Goal: Communication & Community: Answer question/provide support

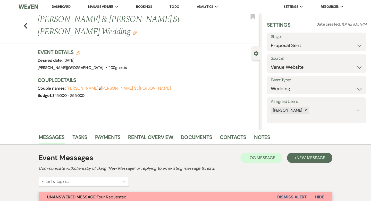
select select "6"
select select "5"
click at [64, 8] on link "Dashboard" at bounding box center [61, 6] width 19 height 5
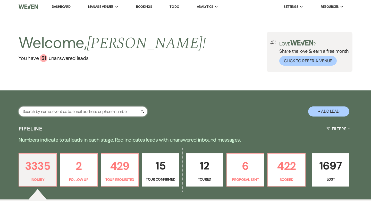
click at [61, 109] on input "text" at bounding box center [83, 111] width 129 height 10
type input "6/13"
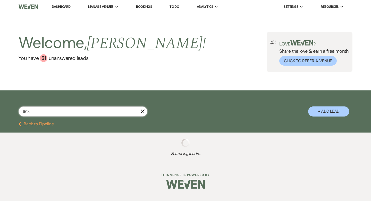
select select "8"
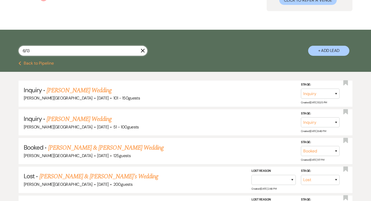
scroll to position [61, 0]
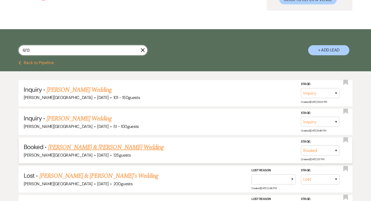
type input "6/13"
click at [97, 145] on link "[PERSON_NAME] & [PERSON_NAME] Wedding" at bounding box center [106, 146] width 116 height 9
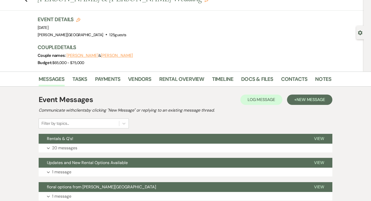
scroll to position [27, 0]
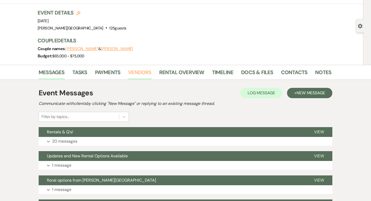
click at [135, 74] on link "Vendors" at bounding box center [139, 73] width 23 height 11
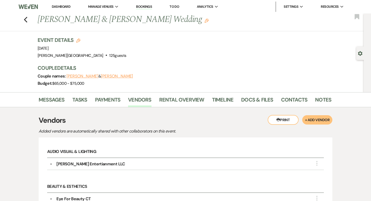
click at [67, 7] on link "Dashboard" at bounding box center [61, 6] width 19 height 4
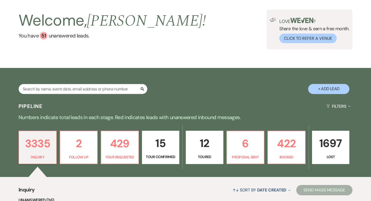
scroll to position [45, 0]
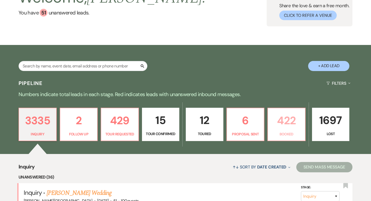
click at [288, 117] on p "422" at bounding box center [286, 120] width 31 height 17
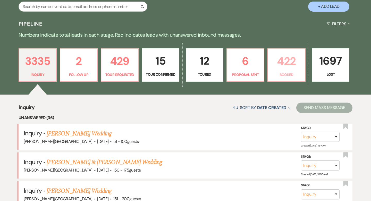
click at [286, 61] on p "422" at bounding box center [286, 60] width 31 height 17
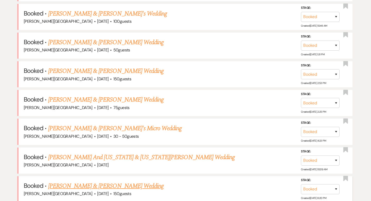
scroll to position [310, 0]
click at [109, 98] on link "[PERSON_NAME] & [PERSON_NAME] Wedding" at bounding box center [106, 99] width 116 height 9
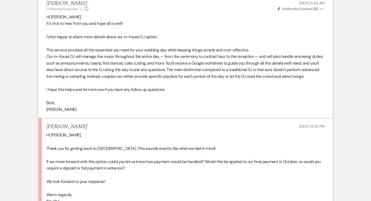
scroll to position [1391, 0]
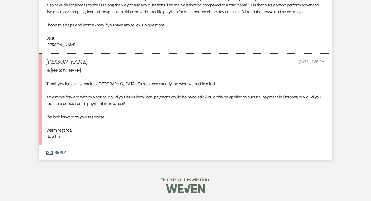
click at [62, 154] on button "Envelope Reply" at bounding box center [186, 152] width 294 height 14
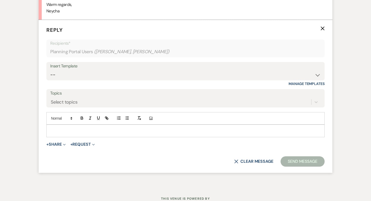
scroll to position [1515, 0]
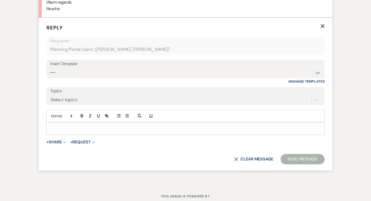
click at [63, 134] on div at bounding box center [186, 128] width 278 height 12
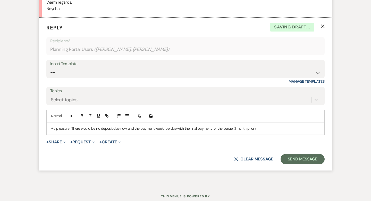
click at [79, 131] on p "My pleasure! There would be no deposit due now and the payment would be due wit…" at bounding box center [186, 128] width 270 height 6
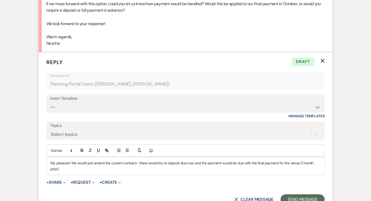
scroll to position [1522, 0]
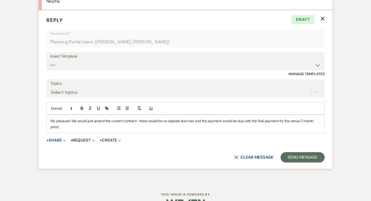
click at [80, 130] on p "My pleasure! We would just amend the current contract- there would be no deposi…" at bounding box center [186, 124] width 270 height 12
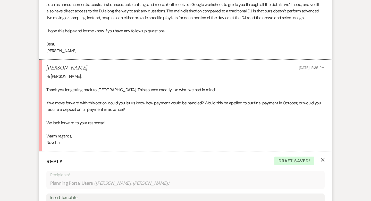
scroll to position [1555, 0]
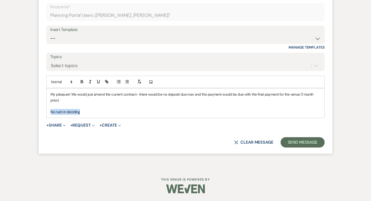
drag, startPoint x: 93, startPoint y: 110, endPoint x: 25, endPoint y: 109, distance: 68.1
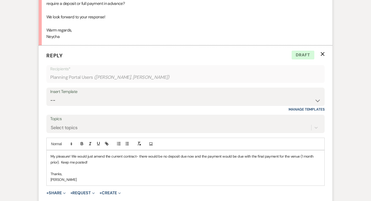
scroll to position [1561, 0]
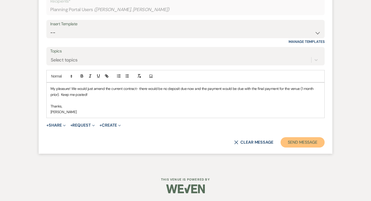
click at [300, 143] on button "Send Message" at bounding box center [303, 142] width 44 height 10
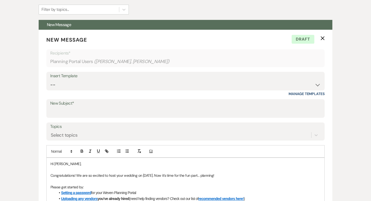
scroll to position [0, 0]
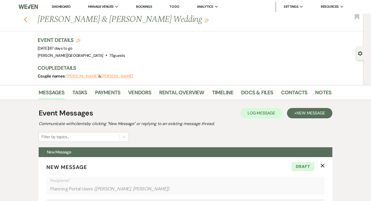
click at [26, 18] on use "button" at bounding box center [25, 20] width 3 height 6
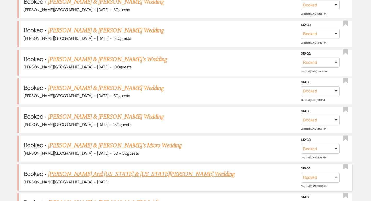
scroll to position [264, 0]
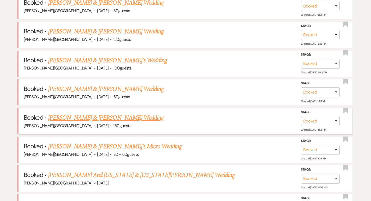
click at [114, 116] on link "[PERSON_NAME] & [PERSON_NAME] Wedding" at bounding box center [106, 117] width 116 height 9
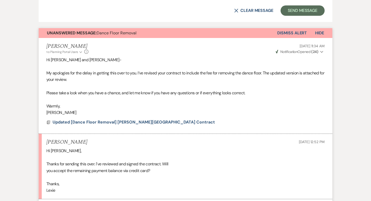
scroll to position [377, 0]
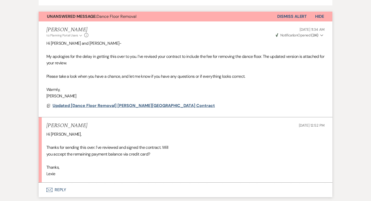
click at [158, 106] on span "Updated [Dance Floor Removal] Smith Farm Gardens Contract" at bounding box center [134, 105] width 163 height 5
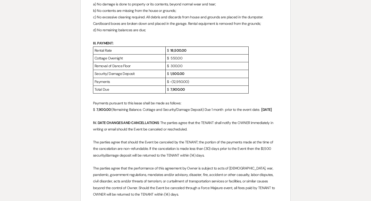
scroll to position [0, 0]
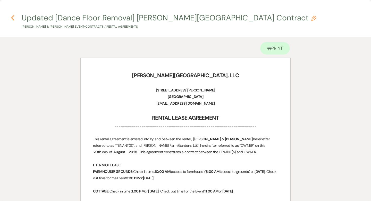
click at [13, 18] on icon "Previous" at bounding box center [13, 18] width 4 height 6
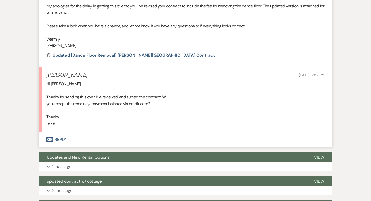
scroll to position [436, 0]
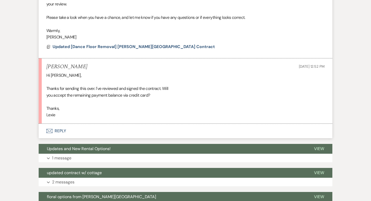
click at [63, 130] on button "Envelope Reply" at bounding box center [186, 131] width 294 height 14
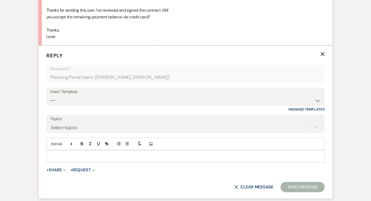
scroll to position [521, 0]
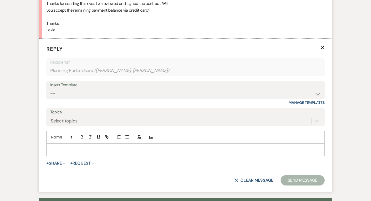
click at [64, 146] on div at bounding box center [186, 149] width 278 height 12
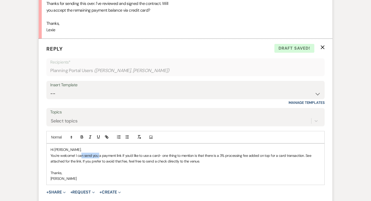
drag, startPoint x: 99, startPoint y: 154, endPoint x: 81, endPoint y: 154, distance: 18.1
click at [81, 154] on p "You're welcome! I can send you a payment link if you'd like to use a card- one …" at bounding box center [186, 158] width 270 height 12
click at [157, 156] on p "You're welcome! I attached a payment link if you'd like to use a card- one thin…" at bounding box center [186, 158] width 270 height 12
drag, startPoint x: 212, startPoint y: 155, endPoint x: 197, endPoint y: 155, distance: 14.7
click at [197, 155] on p "You're welcome! I attached a payment link if you'd like to use a card. One thin…" at bounding box center [186, 158] width 270 height 12
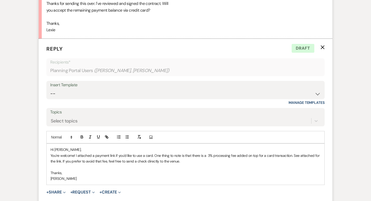
drag, startPoint x: 300, startPoint y: 160, endPoint x: 295, endPoint y: 156, distance: 6.0
click at [295, 156] on p "You're welcome! I attached a payment link if you'd like to use a card. One thin…" at bounding box center [186, 158] width 270 height 12
drag, startPoint x: 62, startPoint y: 160, endPoint x: 42, endPoint y: 160, distance: 20.4
click at [42, 160] on form "Reply X Draft Recipients* Planning Portal Users ( Lexie Broytman, Lindsey Kleid…" at bounding box center [186, 130] width 294 height 182
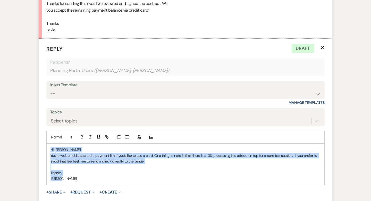
drag, startPoint x: 65, startPoint y: 179, endPoint x: 47, endPoint y: 150, distance: 33.5
click at [47, 150] on div "Hi Lexie, You're welcome! I attached a payment link if you'd like to use a card…" at bounding box center [186, 163] width 278 height 41
copy div "Hi Lexie, You're welcome! I attached a payment link if you'd like to use a card…"
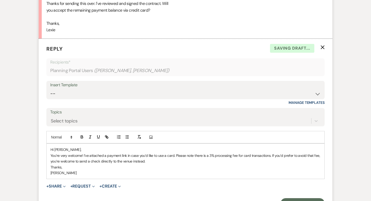
click at [51, 166] on p "Thanks," at bounding box center [186, 167] width 270 height 6
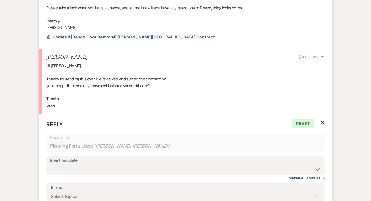
scroll to position [446, 0]
click at [115, 39] on span "Updated [Dance Floor Removal] Smith Farm Gardens Contract" at bounding box center [134, 37] width 163 height 5
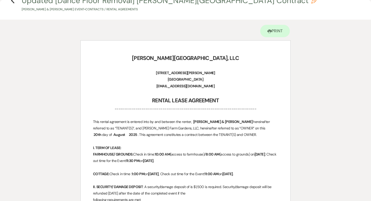
scroll to position [0, 0]
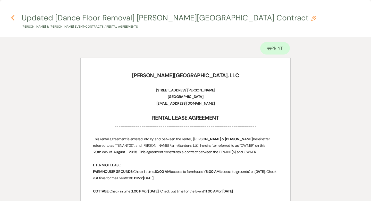
click at [14, 17] on icon "Previous" at bounding box center [13, 18] width 4 height 6
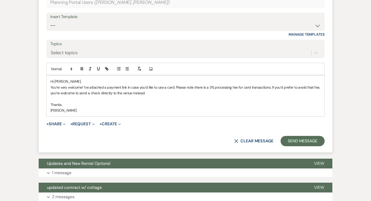
scroll to position [591, 0]
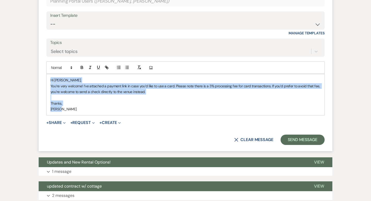
drag, startPoint x: 69, startPoint y: 107, endPoint x: 49, endPoint y: 80, distance: 33.3
click at [49, 80] on div "Hi Lexie, You’re very welcome! I’ve attached a payment link in case you’d like …" at bounding box center [186, 94] width 278 height 41
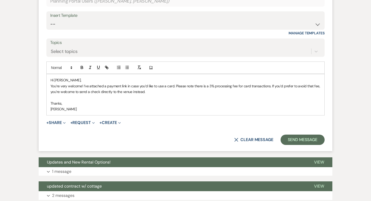
click at [97, 95] on p at bounding box center [186, 98] width 270 height 6
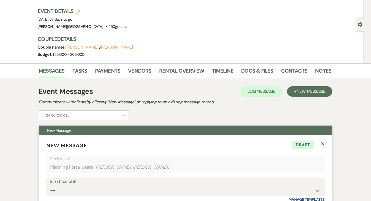
scroll to position [0, 0]
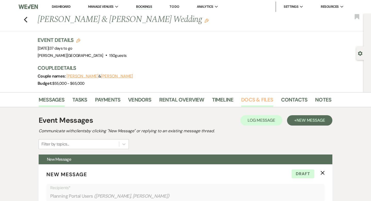
click at [249, 99] on link "Docs & Files" at bounding box center [257, 100] width 32 height 11
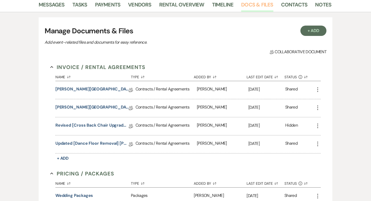
scroll to position [95, 0]
click at [113, 144] on link "Updated [Dance Floor Removal] Smith Farm Gardens Contract" at bounding box center [92, 144] width 74 height 8
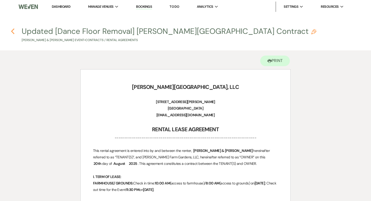
click at [14, 31] on icon "Previous" at bounding box center [13, 31] width 4 height 6
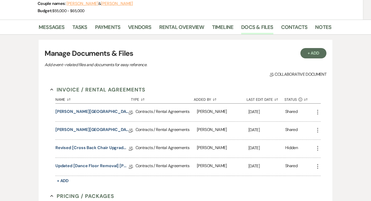
scroll to position [43, 0]
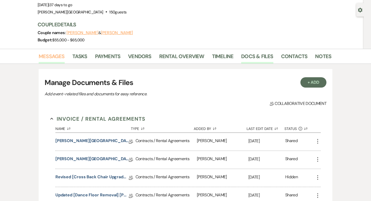
click at [53, 53] on link "Messages" at bounding box center [52, 57] width 26 height 11
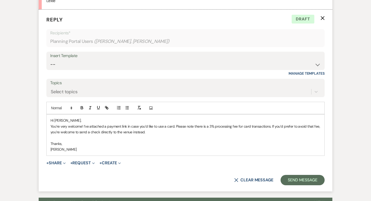
scroll to position [567, 0]
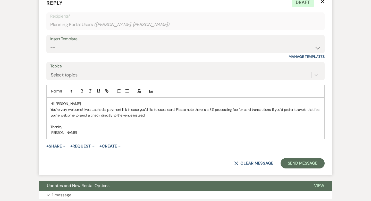
click at [86, 147] on button "+ Request Expand" at bounding box center [82, 146] width 25 height 4
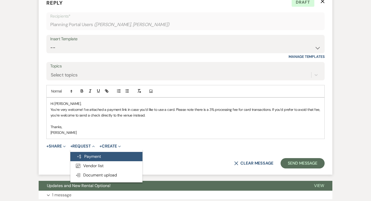
click at [88, 157] on button "Generate Payment Payment" at bounding box center [106, 156] width 72 height 9
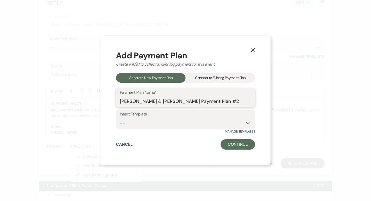
drag, startPoint x: 233, startPoint y: 102, endPoint x: 116, endPoint y: 100, distance: 117.4
click at [116, 100] on div "X Add Payment Plan Create link(s) to collect and/or log payment for this event:…" at bounding box center [186, 100] width 170 height 129
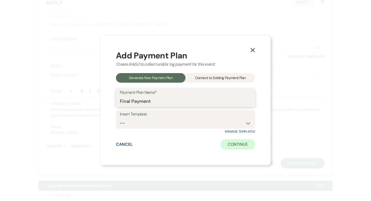
type input "Final Payment"
click at [247, 147] on button "Continue" at bounding box center [238, 144] width 35 height 10
select select "2"
select select "percentage"
select select "true"
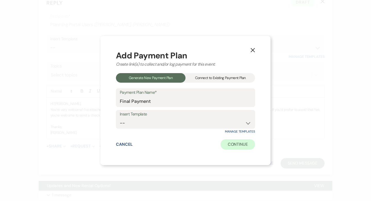
select select "client"
select select "weeks"
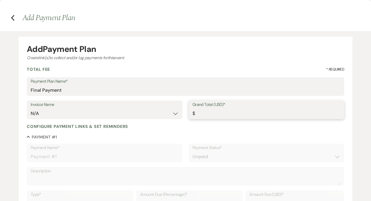
click at [206, 112] on input "Grand Total (USD)*" at bounding box center [267, 113] width 148 height 10
type input "8"
type input "8.00"
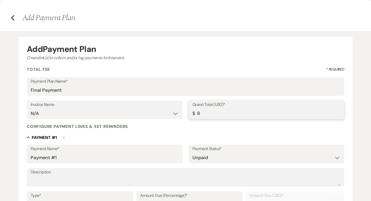
type input "81"
type input "81.00"
type input "813"
type input "813.00"
type input "8137"
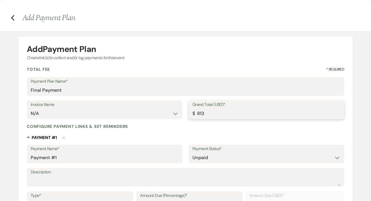
type input "8137.00"
click at [196, 126] on div "Configure payment links & set reminders" at bounding box center [186, 126] width 318 height 5
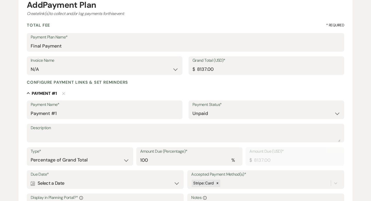
scroll to position [48, 0]
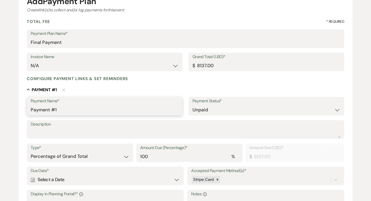
drag, startPoint x: 63, startPoint y: 108, endPoint x: 16, endPoint y: 107, distance: 47.5
click at [16, 107] on div "Add Payment Plan Create link(s) to collect and/or log payments for this event: …" at bounding box center [185, 140] width 371 height 315
type input "Final Payment"
click at [122, 132] on textarea "Description" at bounding box center [186, 133] width 310 height 10
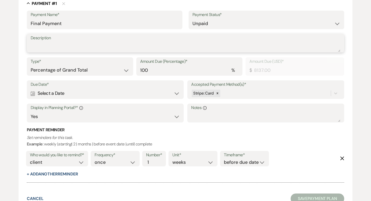
scroll to position [143, 0]
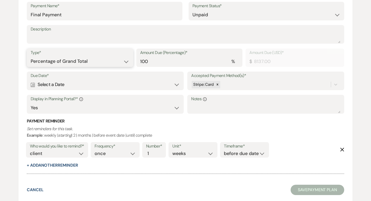
click at [107, 60] on select "Dollar Amount Percentage of Grand Total" at bounding box center [80, 61] width 99 height 10
click at [86, 80] on div "Calendar Select a Date Expand" at bounding box center [105, 84] width 149 height 10
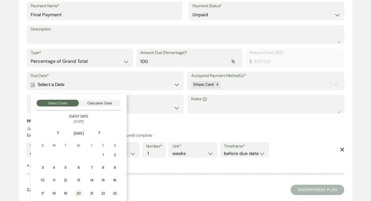
scroll to position [180, 0]
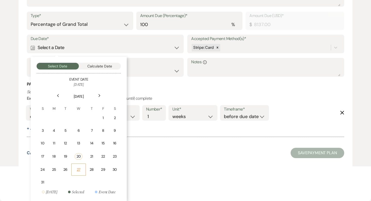
click at [79, 168] on div "27" at bounding box center [79, 169] width 8 height 5
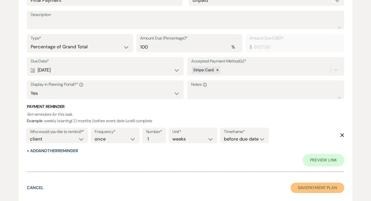
click at [312, 186] on button "Save Payment Plan" at bounding box center [318, 187] width 54 height 10
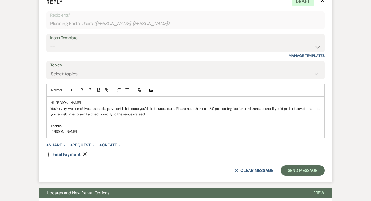
scroll to position [570, 0]
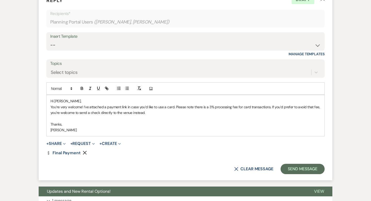
click at [83, 103] on p "Hi Lexie," at bounding box center [186, 101] width 270 height 6
click at [83, 104] on p "You’re very welcome! I’ve attached a payment link in case you’d like to use a c…" at bounding box center [186, 110] width 270 height 12
drag, startPoint x: 256, startPoint y: 106, endPoint x: 167, endPoint y: 103, distance: 89.6
click at [167, 104] on p "You’re very welcome! Yes, we do accept credit card as a form of payment. I’ve a…" at bounding box center [186, 110] width 270 height 12
click at [172, 105] on p "You’re very welcome! Yes, we do accept credit card as a form of payment. I’ve a…" at bounding box center [186, 110] width 270 height 12
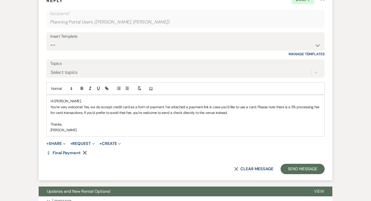
click at [164, 105] on p "You’re very welcome! Yes, we do accept credit card as a form of payment. I’ve a…" at bounding box center [186, 110] width 270 height 12
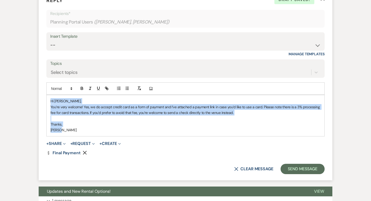
drag, startPoint x: 66, startPoint y: 130, endPoint x: 47, endPoint y: 102, distance: 32.7
click at [47, 102] on div "Hi Lexie, You’re very welcome! Yes, we do accept credit card as a form of payme…" at bounding box center [186, 115] width 278 height 41
copy div "Hi Lexie, You’re very welcome! Yes, we do accept credit card as a form of payme…"
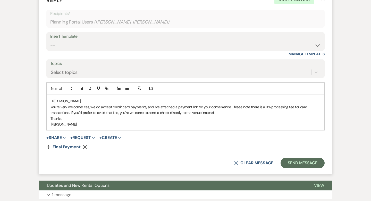
click at [231, 106] on p "You’re very welcome! Yes, we do accept credit card payments, and I’ve attached …" at bounding box center [186, 110] width 270 height 12
click at [219, 112] on p "You’re very welcome! Yes, we do accept credit card payments, and I’ve attached …" at bounding box center [186, 110] width 270 height 12
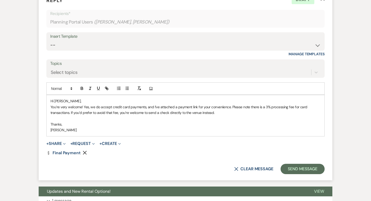
click at [52, 126] on p "Thanks," at bounding box center [186, 124] width 270 height 6
click at [52, 128] on p "[PERSON_NAME]" at bounding box center [186, 130] width 270 height 6
click at [306, 169] on button "Send Message" at bounding box center [303, 169] width 44 height 10
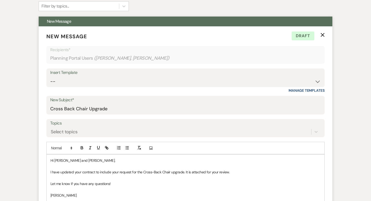
scroll to position [0, 0]
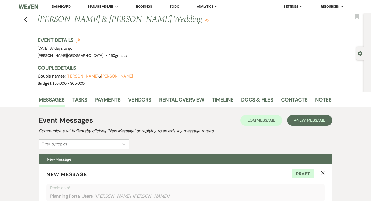
click at [28, 20] on div "Previous Jason Paradis & Lexie Broytman's Wedding Edit Bookmark" at bounding box center [180, 22] width 367 height 18
click at [23, 18] on div "Previous Jason Paradis & Lexie Broytman's Wedding Edit Bookmark" at bounding box center [180, 22] width 367 height 18
click at [26, 20] on icon "Previous" at bounding box center [26, 20] width 4 height 6
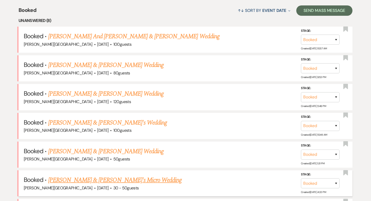
scroll to position [199, 0]
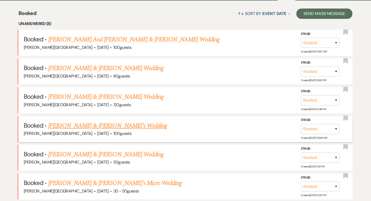
click at [104, 126] on link "[PERSON_NAME] & [PERSON_NAME]'s Wedding" at bounding box center [107, 125] width 119 height 9
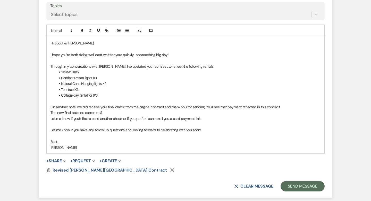
scroll to position [258, 0]
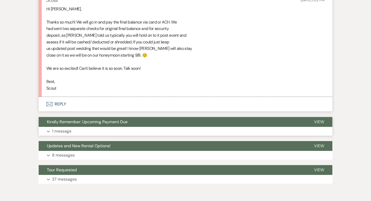
scroll to position [338, 0]
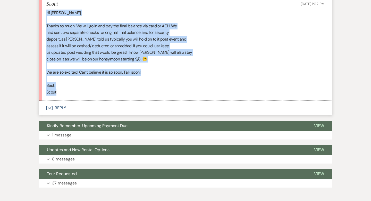
drag, startPoint x: 59, startPoint y: 93, endPoint x: 47, endPoint y: 12, distance: 81.9
click at [47, 12] on div "Hi [PERSON_NAME], Thanks so much! We will go in and pay the final balance via c…" at bounding box center [185, 53] width 279 height 86
copy div "Hi [PERSON_NAME], Thanks so much! We will go in and pay the final balance via c…"
click at [64, 107] on button "Envelope Reply" at bounding box center [186, 108] width 294 height 14
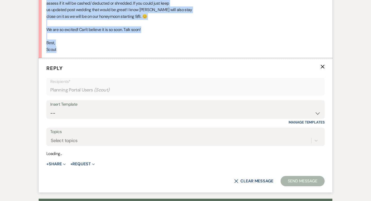
scroll to position [392, 0]
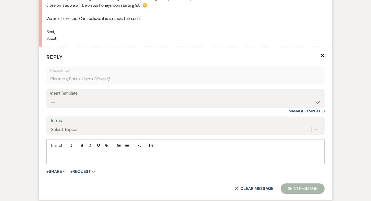
click at [56, 154] on div at bounding box center [186, 158] width 278 height 12
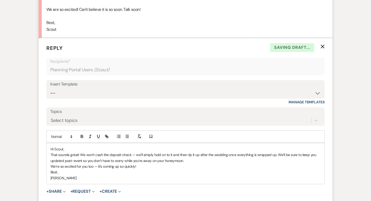
scroll to position [401, 0]
click at [194, 159] on p "That sounds great! We won’t cash the deposit check — we’ll simply hold on to it…" at bounding box center [186, 157] width 270 height 12
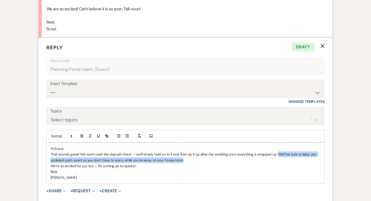
drag, startPoint x: 278, startPoint y: 159, endPoint x: 278, endPoint y: 155, distance: 4.1
click at [278, 155] on p "That sounds great! We won’t cash the deposit check — we’ll simply hold on to it…" at bounding box center [186, 157] width 270 height 12
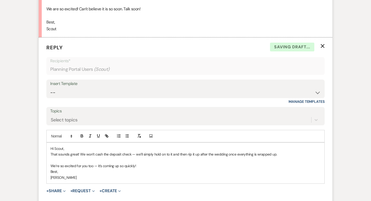
click at [155, 164] on p "We’re so excited for you too — it’s coming up so quickly!" at bounding box center [186, 166] width 270 height 6
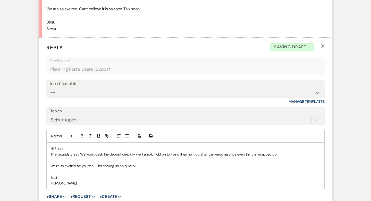
click at [51, 182] on p "[PERSON_NAME]" at bounding box center [186, 183] width 270 height 6
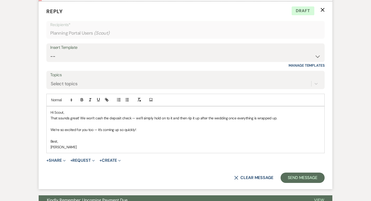
scroll to position [438, 0]
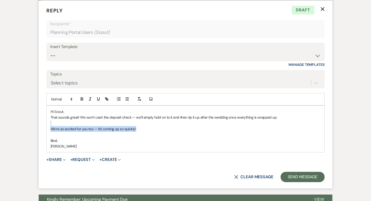
drag, startPoint x: 141, startPoint y: 128, endPoint x: 33, endPoint y: 126, distance: 107.9
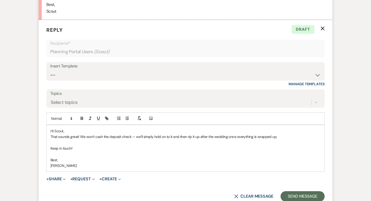
scroll to position [450, 0]
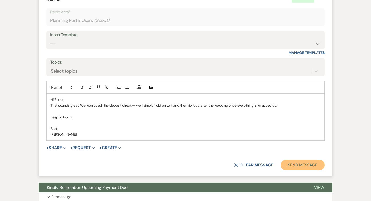
click at [297, 163] on button "Send Message" at bounding box center [303, 165] width 44 height 10
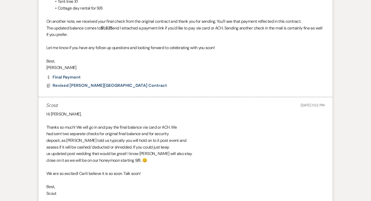
scroll to position [0, 0]
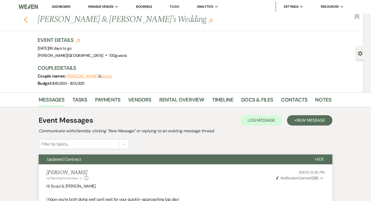
click at [25, 19] on use "button" at bounding box center [25, 20] width 3 height 6
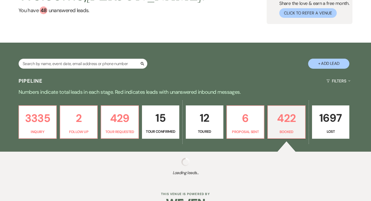
scroll to position [62, 0]
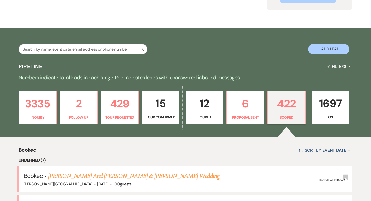
click at [119, 60] on div "Pipeline Filters Expand" at bounding box center [185, 67] width 371 height 14
click at [118, 60] on div "Pipeline Filters Expand" at bounding box center [185, 67] width 371 height 14
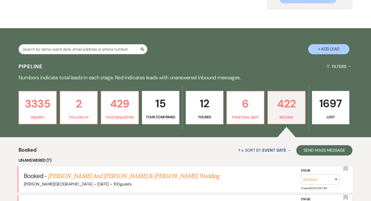
scroll to position [237, 0]
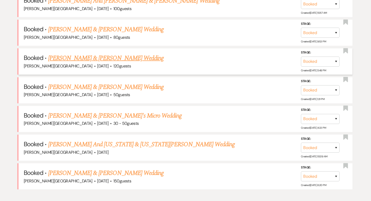
click at [124, 58] on link "[PERSON_NAME] & [PERSON_NAME] Wedding" at bounding box center [106, 57] width 116 height 9
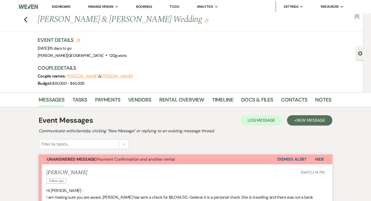
click at [62, 6] on link "Dashboard" at bounding box center [61, 6] width 19 height 4
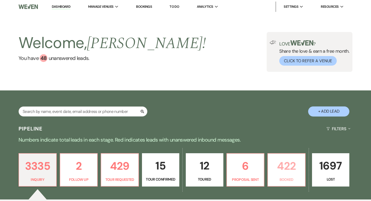
click at [282, 163] on p "422" at bounding box center [286, 165] width 31 height 17
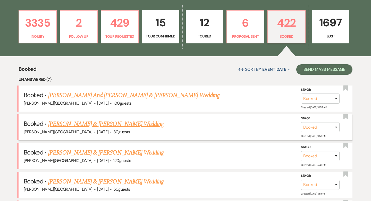
scroll to position [141, 0]
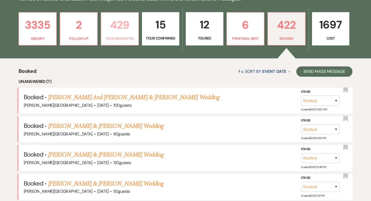
click at [130, 26] on p "429" at bounding box center [119, 24] width 31 height 17
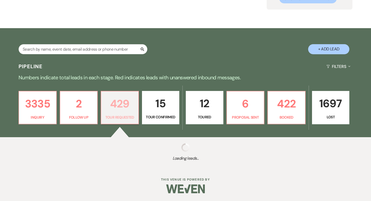
select select "2"
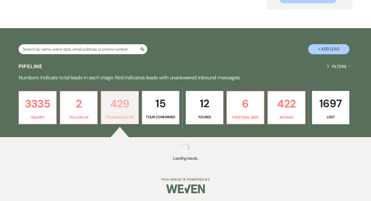
select select "2"
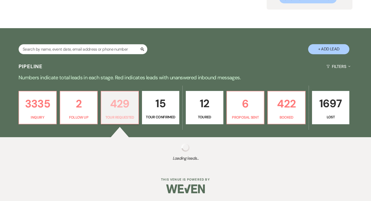
select select "2"
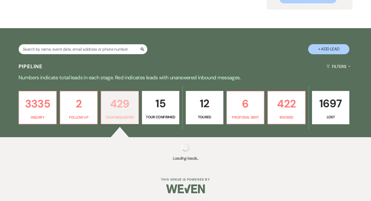
select select "2"
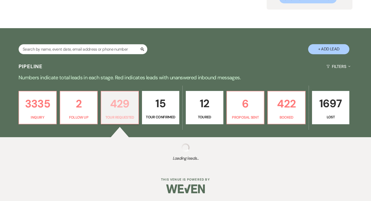
select select "2"
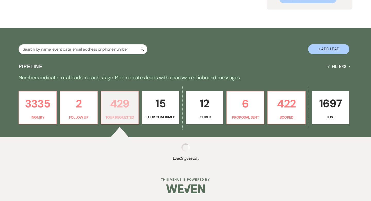
select select "2"
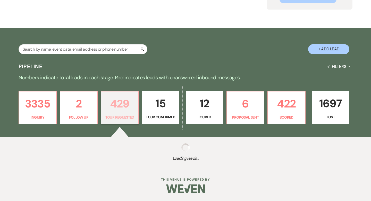
select select "2"
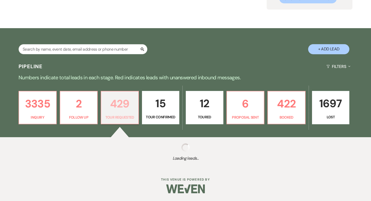
select select "2"
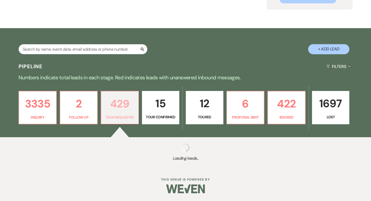
select select "2"
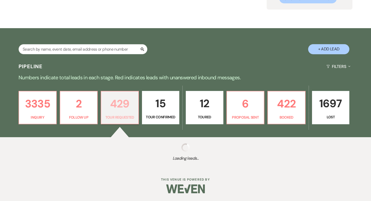
select select "2"
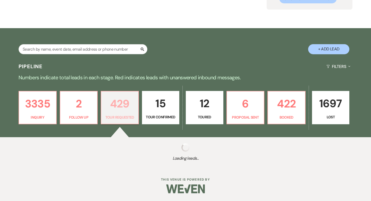
select select "2"
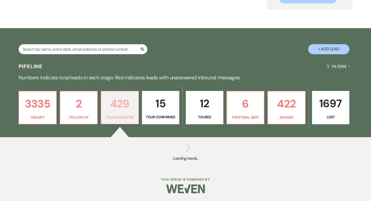
select select "2"
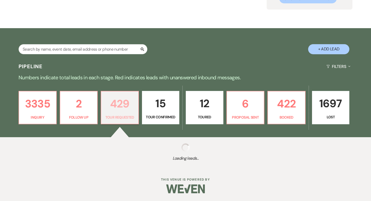
select select "2"
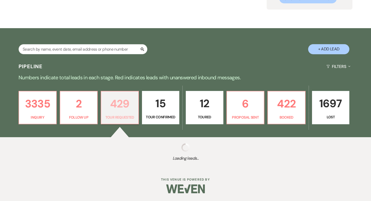
select select "2"
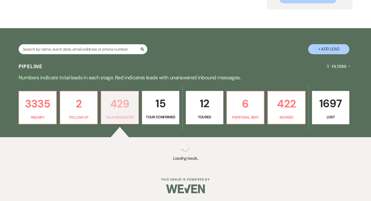
select select "2"
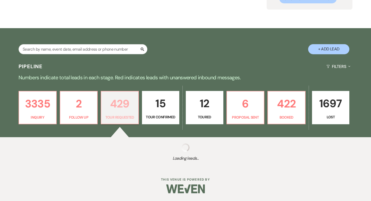
select select "2"
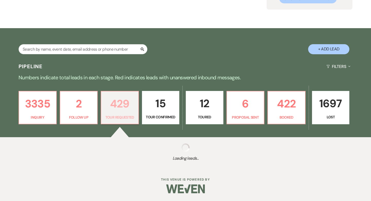
select select "2"
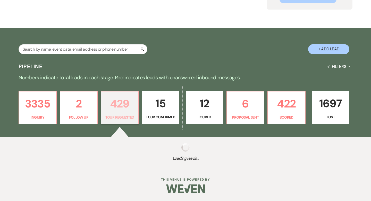
select select "2"
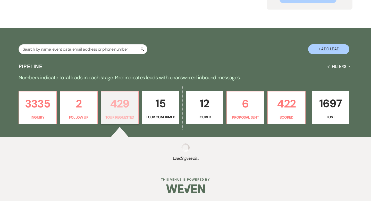
select select "2"
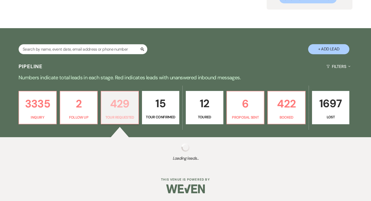
select select "2"
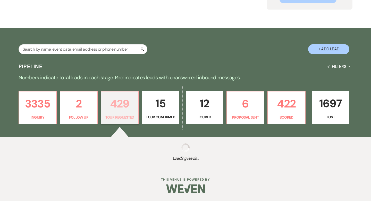
select select "2"
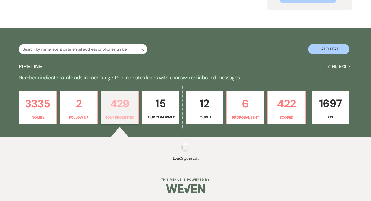
select select "2"
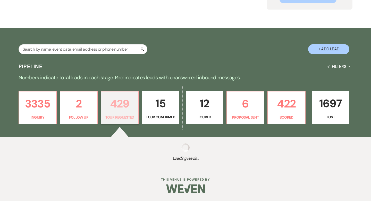
select select "2"
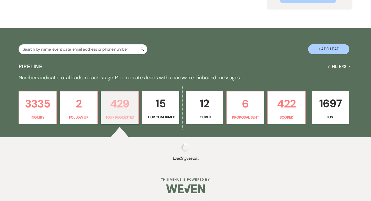
select select "2"
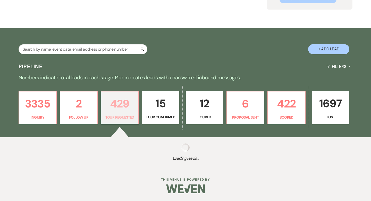
select select "2"
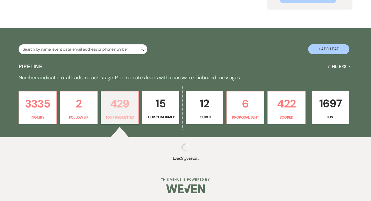
select select "2"
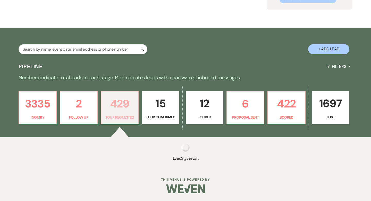
select select "2"
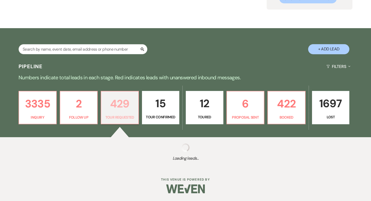
select select "2"
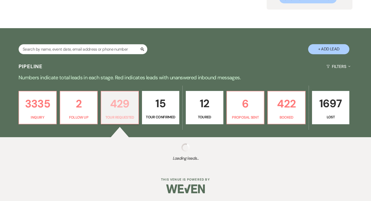
select select "2"
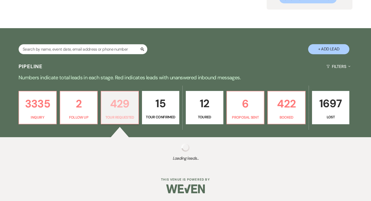
select select "2"
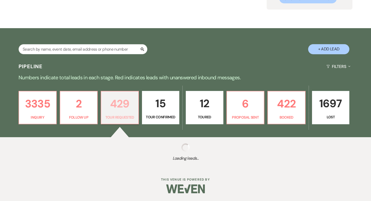
select select "2"
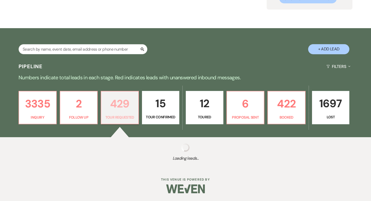
select select "2"
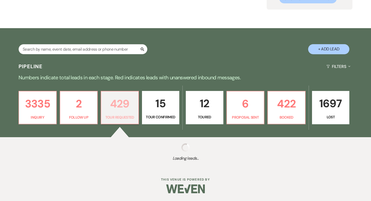
select select "2"
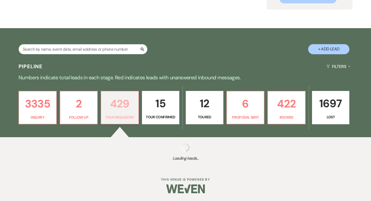
select select "2"
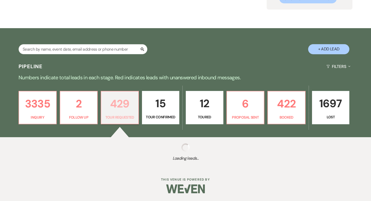
select select "2"
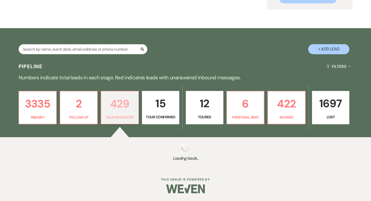
select select "2"
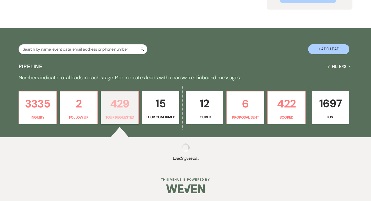
select select "2"
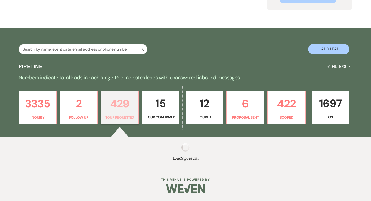
select select "2"
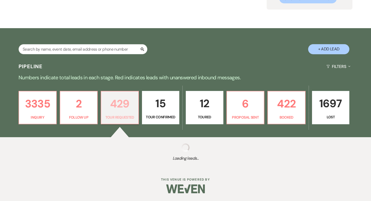
select select "2"
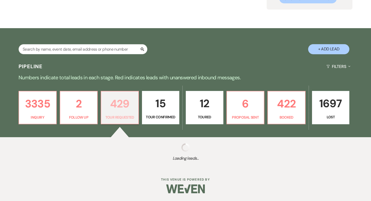
select select "2"
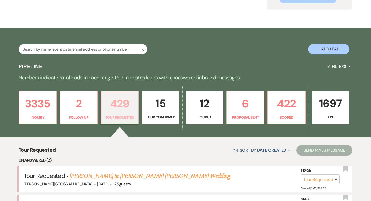
scroll to position [141, 0]
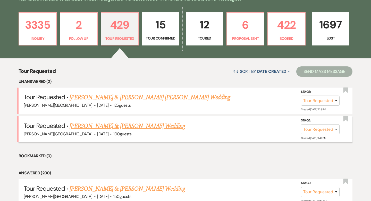
click at [111, 127] on link "Trevor Hall & Kayle Golding's Wedding" at bounding box center [128, 125] width 116 height 9
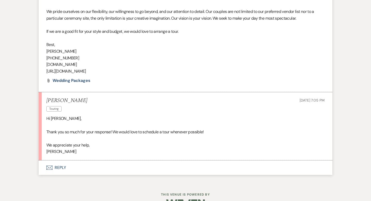
scroll to position [424, 0]
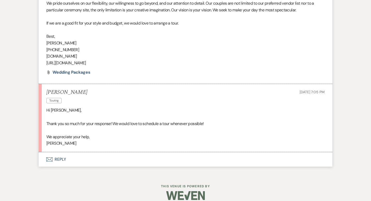
click at [63, 152] on button "Envelope Reply" at bounding box center [186, 159] width 294 height 14
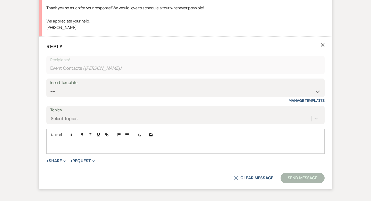
scroll to position [545, 0]
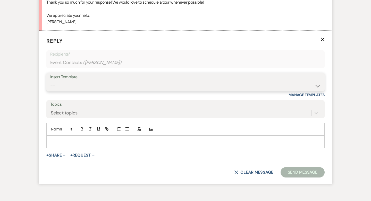
click at [68, 81] on select "-- Weven Planning Portal Introduction (Booked Events) Wedding Packages Booking …" at bounding box center [185, 86] width 271 height 10
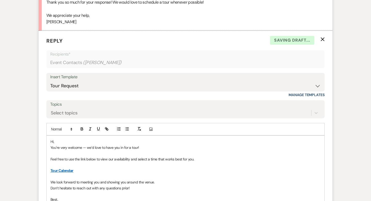
click at [61, 139] on p "Hi," at bounding box center [186, 142] width 270 height 6
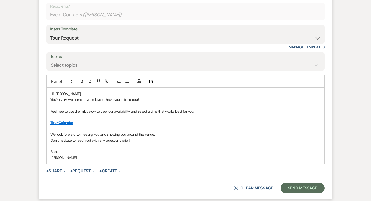
scroll to position [594, 0]
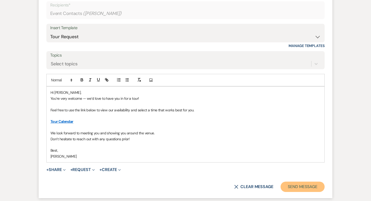
click at [299, 182] on button "Send Message" at bounding box center [303, 186] width 44 height 10
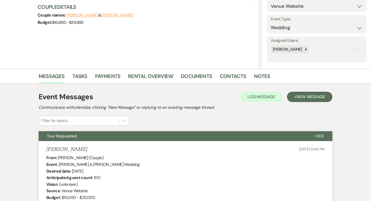
scroll to position [0, 0]
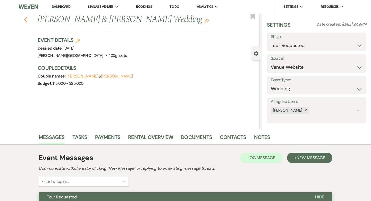
click at [27, 20] on icon "Previous" at bounding box center [26, 20] width 4 height 6
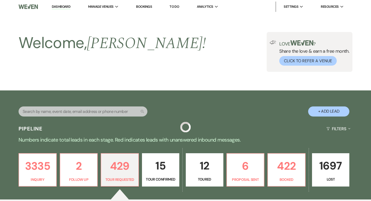
scroll to position [141, 0]
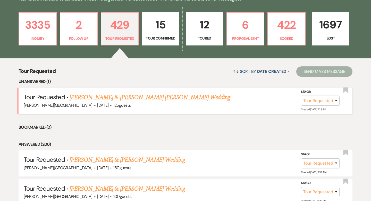
click at [100, 95] on link "Brandon & Rossi Saez's Wedding" at bounding box center [150, 97] width 161 height 9
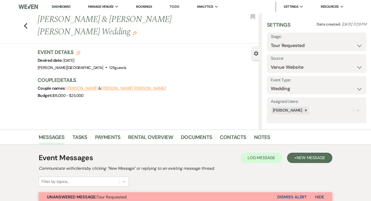
scroll to position [155, 0]
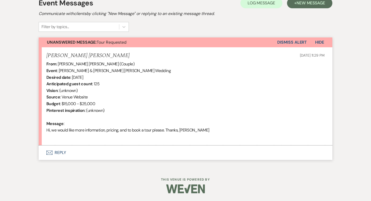
click at [60, 152] on button "Envelope Reply" at bounding box center [186, 152] width 294 height 14
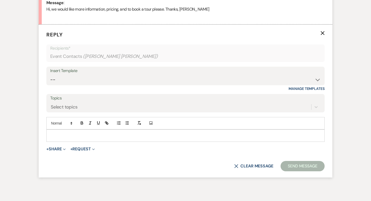
scroll to position [276, 0]
click at [64, 78] on select "-- Weven Planning Portal Introduction (Booked Events) Wedding Packages Booking …" at bounding box center [185, 79] width 271 height 10
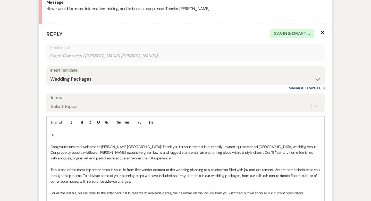
click at [63, 133] on p "Hi" at bounding box center [186, 135] width 270 height 6
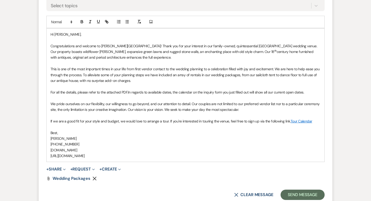
scroll to position [387, 0]
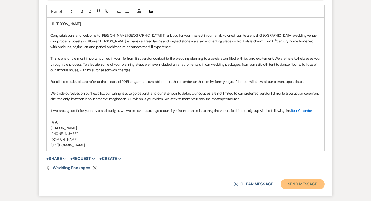
click at [294, 183] on button "Send Message" at bounding box center [303, 184] width 44 height 10
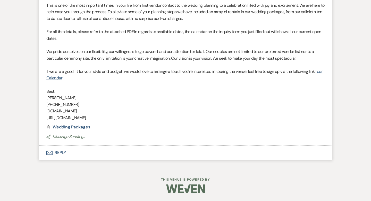
scroll to position [0, 0]
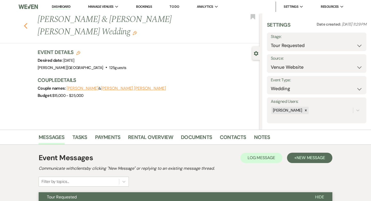
click at [25, 23] on icon "Previous" at bounding box center [26, 26] width 4 height 6
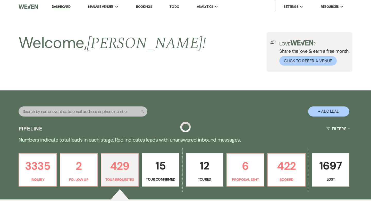
scroll to position [141, 0]
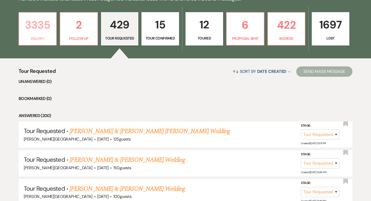
click at [39, 33] on p "3335" at bounding box center [37, 24] width 31 height 17
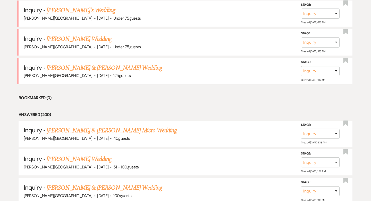
scroll to position [1158, 0]
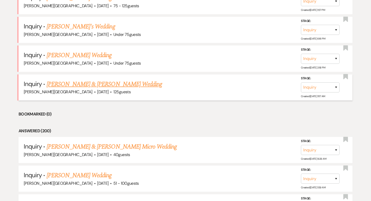
click at [94, 79] on link "[PERSON_NAME] & [PERSON_NAME] Wedding" at bounding box center [105, 83] width 116 height 9
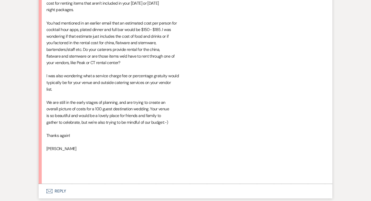
scroll to position [685, 0]
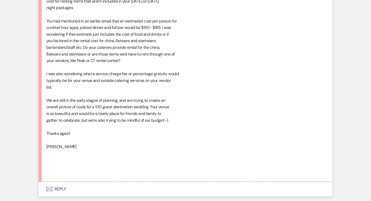
click at [60, 188] on button "Envelope Reply" at bounding box center [186, 189] width 294 height 14
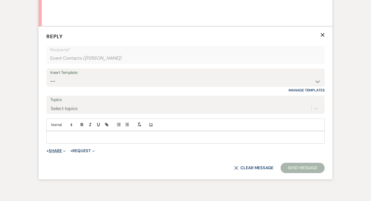
scroll to position [843, 0]
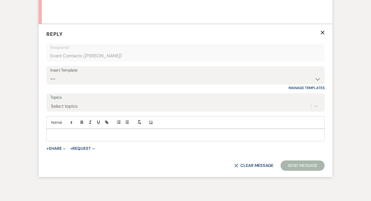
click at [60, 135] on p at bounding box center [186, 135] width 270 height 6
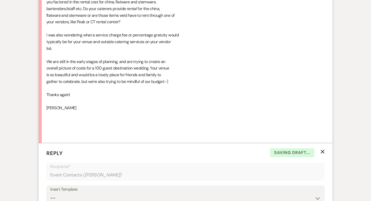
scroll to position [685, 0]
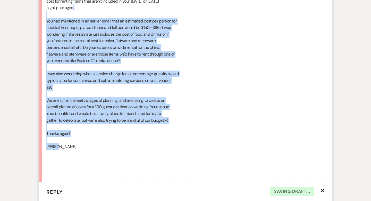
drag, startPoint x: 69, startPoint y: 148, endPoint x: 55, endPoint y: 13, distance: 135.1
click at [55, 13] on div "Hi Travis, Hope you're having a good start to your week! I've been reviewing yo…" at bounding box center [185, 74] width 279 height 205
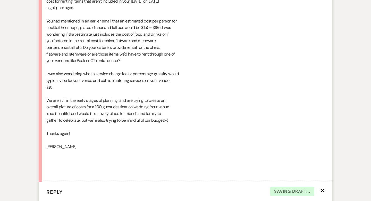
click at [74, 55] on div "Hi Travis, Hope you're having a good start to your week! I've been reviewing yo…" at bounding box center [185, 74] width 279 height 205
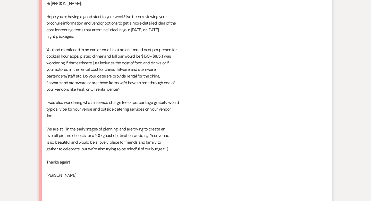
scroll to position [651, 0]
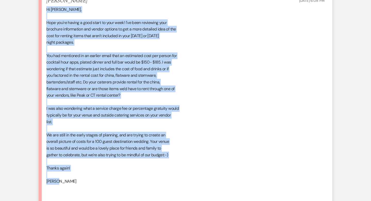
drag, startPoint x: 60, startPoint y: 182, endPoint x: 45, endPoint y: 12, distance: 170.2
click at [45, 12] on li "Carrie Herzog Aug 18, 2025, 6:08 PM Hi Travis, Hope you're having a good start …" at bounding box center [186, 105] width 294 height 224
copy div "Hi Travis, Hope you're having a good start to your week! I've been reviewing yo…"
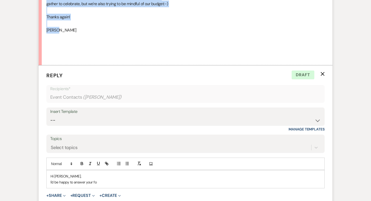
scroll to position [827, 0]
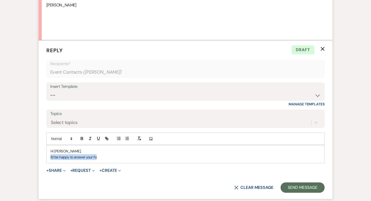
drag, startPoint x: 100, startPoint y: 156, endPoint x: 50, endPoint y: 157, distance: 50.1
click at [50, 157] on div "Hi Carrie, I'd be happy to answer your fo" at bounding box center [186, 154] width 278 height 18
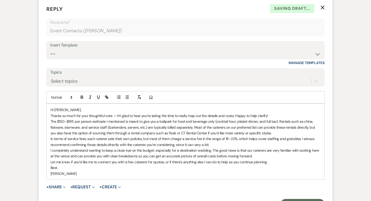
scroll to position [882, 0]
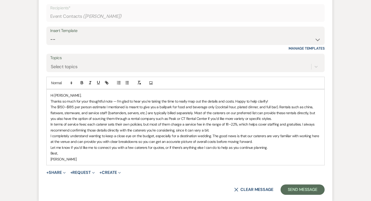
click at [50, 100] on div "Hi Carrie, Thanks so much for your thoughtful note — I’m glad to hear you’re ta…" at bounding box center [186, 127] width 278 height 76
click at [281, 100] on p "Thanks so much for your thoughtful note — I’m glad to hear you’re taking the ti…" at bounding box center [186, 101] width 270 height 6
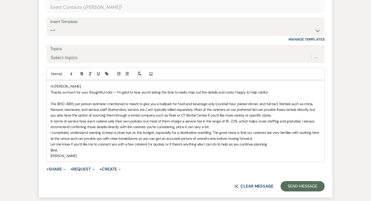
scroll to position [897, 0]
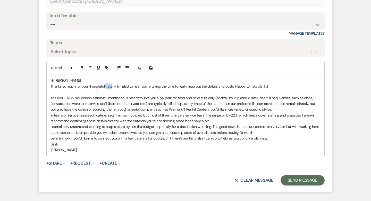
drag, startPoint x: 112, startPoint y: 86, endPoint x: 106, endPoint y: 85, distance: 6.8
click at [106, 85] on p "Thanks so much for your thoughtful note — I’m glad to hear you’re taking the ti…" at bounding box center [186, 86] width 270 height 6
drag, startPoint x: 116, startPoint y: 85, endPoint x: 44, endPoint y: 88, distance: 72.3
click at [44, 88] on form "Reply X Draft Recipients* Event Contacts ( Carrie Herzog ) Insert Template -- W…" at bounding box center [186, 81] width 294 height 222
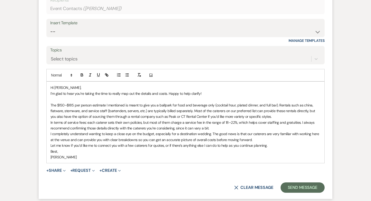
scroll to position [911, 0]
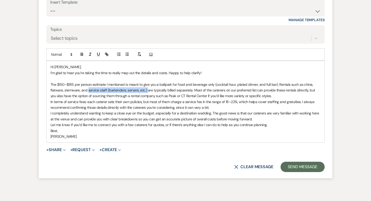
drag, startPoint x: 146, startPoint y: 90, endPoint x: 87, endPoint y: 88, distance: 58.8
click at [87, 88] on p "The $150–$185 per person estimate I mentioned is meant to give you a ballpark f…" at bounding box center [186, 90] width 270 height 17
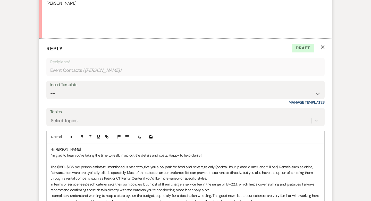
scroll to position [883, 0]
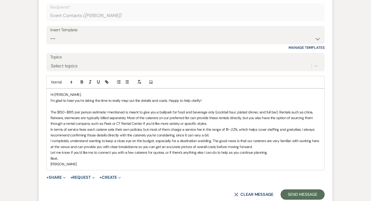
click at [106, 110] on p "The $150–$185 per person estimate I mentioned is meant to give you a ballpark f…" at bounding box center [186, 117] width 270 height 17
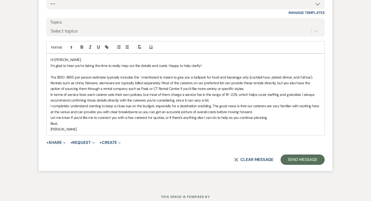
scroll to position [935, 0]
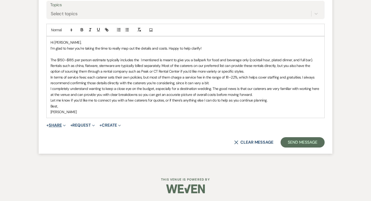
click at [58, 123] on button "+ Share Expand" at bounding box center [55, 125] width 19 height 4
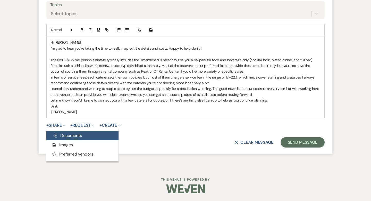
click at [60, 135] on span "Doc Upload Documents" at bounding box center [67, 135] width 29 height 5
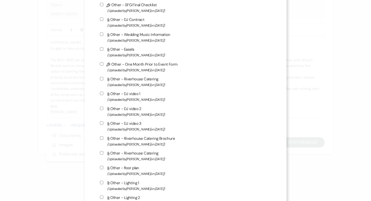
scroll to position [392, 0]
click at [150, 86] on span "(Uploaded by Travis Winkley on Dec 26th, 2024 )" at bounding box center [189, 84] width 164 height 6
click at [103, 80] on input "Attach File Other - Riverhouse Catering (Uploaded by Travis Winkley on Dec 26th…" at bounding box center [101, 77] width 3 height 3
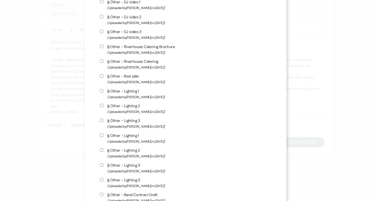
scroll to position [578, 0]
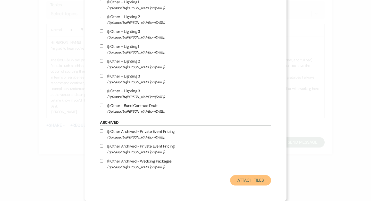
click at [243, 181] on button "Attach Files" at bounding box center [250, 180] width 41 height 10
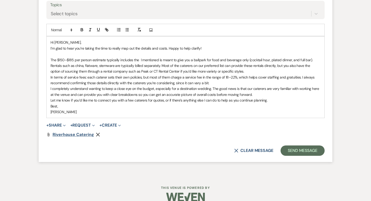
click at [77, 135] on span "Riverhouse Catering" at bounding box center [73, 134] width 41 height 5
click at [139, 59] on p "The $150–$185 per person estimate typically includes the I mentioned is meant t…" at bounding box center [186, 65] width 270 height 17
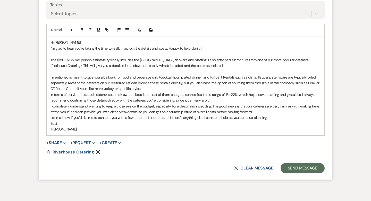
drag, startPoint x: 149, startPoint y: 88, endPoint x: 49, endPoint y: 78, distance: 100.4
click at [49, 78] on div "Hi Carrie, I’m glad to hear you’re taking the time to really map out the detail…" at bounding box center [186, 85] width 278 height 99
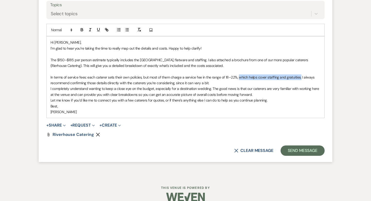
drag, startPoint x: 301, startPoint y: 77, endPoint x: 240, endPoint y: 77, distance: 61.1
click at [240, 77] on p "In terms of service fees: each caterer sets their own policies, but most of the…" at bounding box center [186, 80] width 270 height 12
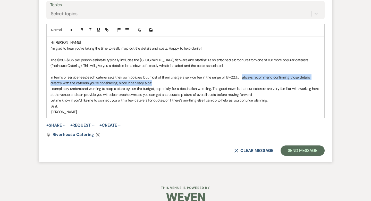
drag, startPoint x: 244, startPoint y: 81, endPoint x: 241, endPoint y: 77, distance: 4.6
click at [241, 77] on p "In terms of service fees: each caterer sets their own policies, but most of the…" at bounding box center [186, 80] width 270 height 12
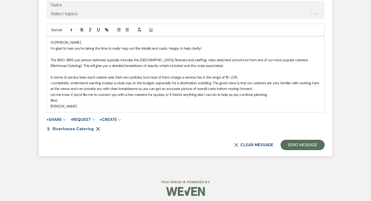
scroll to position [937, 0]
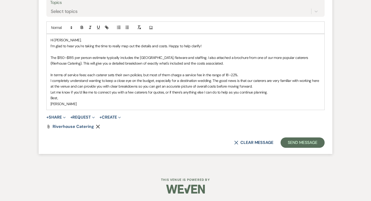
click at [244, 74] on p "In terms of service fees: each caterer sets their own policies, but most of the…" at bounding box center [186, 75] width 270 height 6
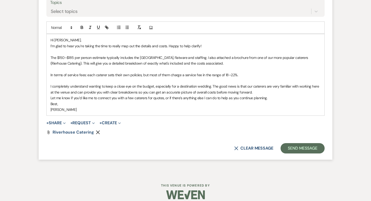
click at [258, 91] on p "I completely understand wanting to keep a close eye on the budget, especially f…" at bounding box center [186, 89] width 270 height 12
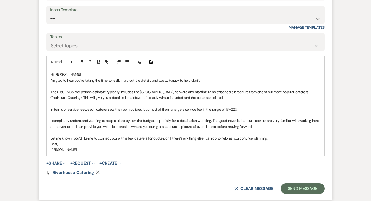
scroll to position [914, 0]
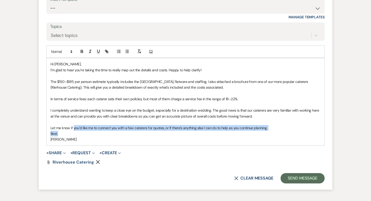
drag, startPoint x: 119, startPoint y: 131, endPoint x: 73, endPoint y: 126, distance: 46.2
click at [73, 126] on div "Hi Carrie, I’m glad to hear you’re taking the time to really map out the detail…" at bounding box center [186, 101] width 278 height 87
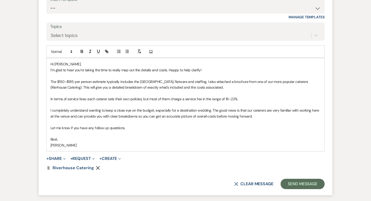
click at [51, 143] on p "[PERSON_NAME]" at bounding box center [186, 145] width 270 height 6
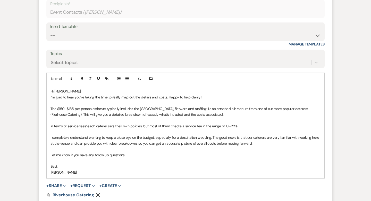
scroll to position [887, 0]
click at [180, 106] on p "The $150–$185 per person estimate typically includes the china, flatware and st…" at bounding box center [186, 111] width 270 height 12
click at [286, 106] on p "The $150–$185 per person estimate typically includes the china, flatware and st…" at bounding box center [186, 111] width 270 height 12
click at [136, 112] on p "The $150–$185 per person estimate typically includes the china, flatware and st…" at bounding box center [186, 111] width 270 height 12
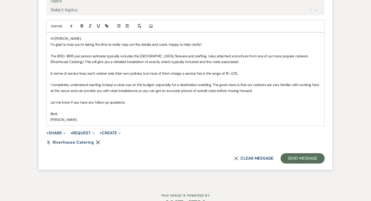
scroll to position [955, 0]
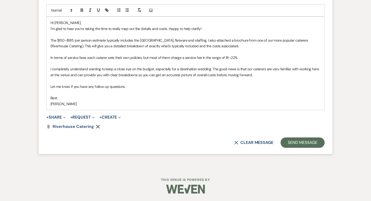
click at [135, 85] on p "Let me know if you have any follow up questions." at bounding box center [186, 87] width 270 height 6
click at [295, 141] on button "Send Message" at bounding box center [303, 142] width 44 height 10
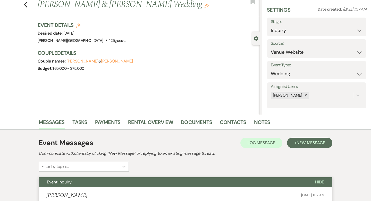
scroll to position [0, 0]
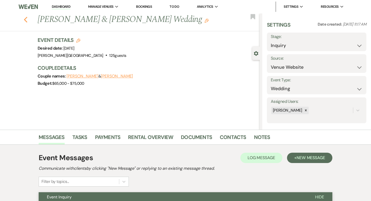
click at [26, 20] on icon "Previous" at bounding box center [26, 20] width 4 height 6
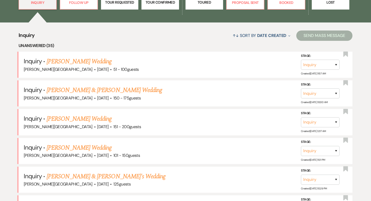
scroll to position [158, 0]
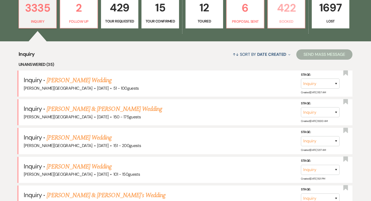
click at [282, 25] on link "422 Booked" at bounding box center [287, 12] width 38 height 34
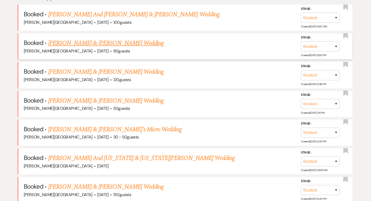
scroll to position [252, 0]
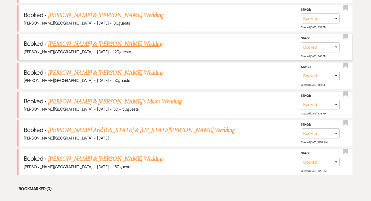
click at [114, 43] on link "[PERSON_NAME] & [PERSON_NAME] Wedding" at bounding box center [106, 43] width 116 height 9
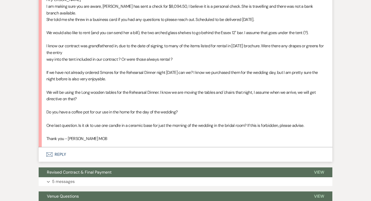
scroll to position [200, 0]
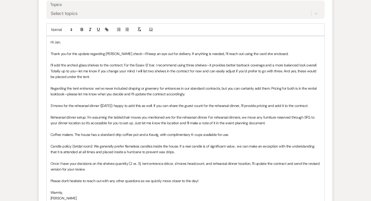
scroll to position [415, 0]
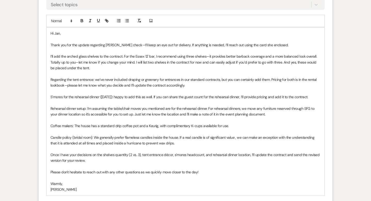
click at [94, 70] on p "I’ll add the arched glass shelves to the contract. For the Essex 12' bar, I rec…" at bounding box center [186, 61] width 270 height 17
drag, startPoint x: 62, startPoint y: 55, endPoint x: 50, endPoint y: 54, distance: 11.4
click at [51, 54] on p "I’ll add the arched glass shelves to the contract. For the Essex 12' bar, I rec…" at bounding box center [186, 61] width 270 height 17
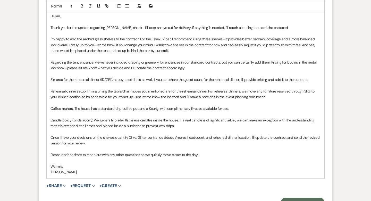
scroll to position [438, 0]
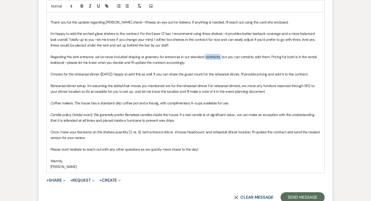
drag, startPoint x: 220, startPoint y: 57, endPoint x: 205, endPoint y: 56, distance: 15.0
click at [205, 56] on p "Regarding the tent entrance: we’ve never included draping or greenery for entra…" at bounding box center [186, 60] width 270 height 12
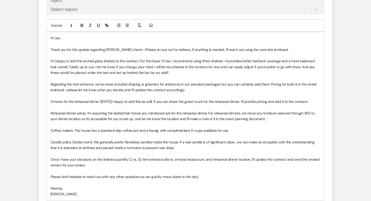
scroll to position [416, 0]
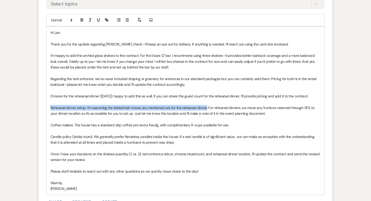
drag, startPoint x: 208, startPoint y: 112, endPoint x: 51, endPoint y: 114, distance: 156.6
click at [51, 114] on p "Rehearsal dinner setup: I’m assuming the table/chair moves you mentioned are fo…" at bounding box center [186, 111] width 270 height 12
drag, startPoint x: 173, startPoint y: 113, endPoint x: 96, endPoint y: 112, distance: 76.1
click at [96, 112] on p "For the rehearsal dinner, you're more than welcome to use the tables and chairs…" at bounding box center [186, 111] width 270 height 12
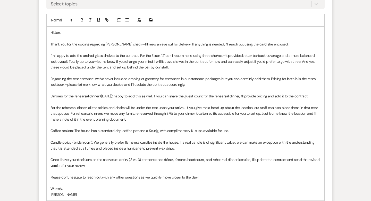
click at [252, 111] on p "For the rehearsal dinner, all the tables and chairs will be under the tent upon…" at bounding box center [186, 113] width 270 height 17
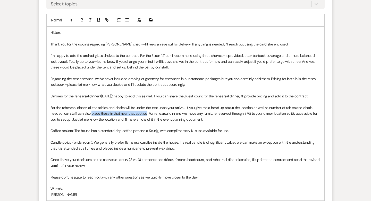
drag, startPoint x: 146, startPoint y: 119, endPoint x: 91, endPoint y: 119, distance: 54.4
click at [91, 119] on p "For the rehearsal dinner, all the tables and chairs will be under the tent upon…" at bounding box center [186, 113] width 270 height 17
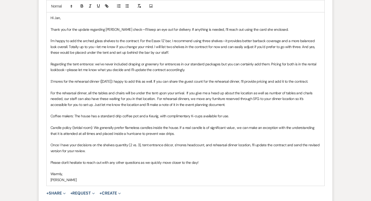
scroll to position [432, 0]
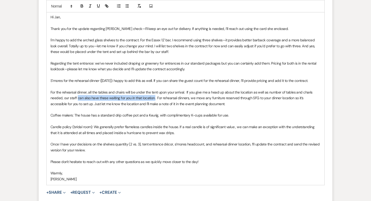
drag, startPoint x: 155, startPoint y: 103, endPoint x: 78, endPoint y: 102, distance: 77.1
click at [78, 102] on p "For the rehearsal dinner, all the tables and chairs will be under the tent upon…" at bounding box center [186, 97] width 270 height 17
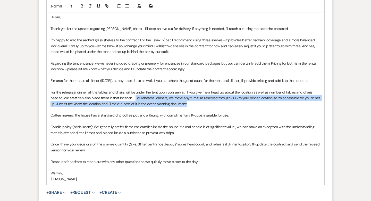
drag, startPoint x: 190, startPoint y: 109, endPoint x: 135, endPoint y: 102, distance: 55.2
click at [135, 102] on p "For the rehearsal dinner, all the tables and chairs will be under the tent upon…" at bounding box center [186, 97] width 270 height 17
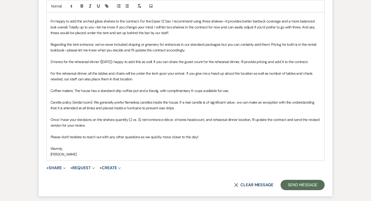
scroll to position [451, 0]
click at [168, 110] on p "Candle policy (bridal room): We generally prefer flameless candles inside the h…" at bounding box center [186, 105] width 270 height 12
click at [139, 110] on p "Candle policy (bridal room): We generally prefer flameless candles inside the h…" at bounding box center [186, 105] width 270 height 12
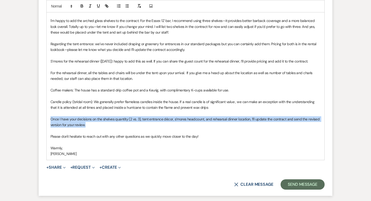
drag, startPoint x: 90, startPoint y: 130, endPoint x: 49, endPoint y: 126, distance: 41.2
click at [49, 126] on div "Hi Jan, Thank you for the update regarding Lisa Barton’s check—I’ll keep an eye…" at bounding box center [186, 76] width 278 height 168
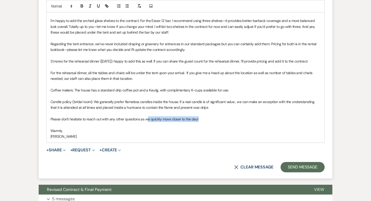
drag, startPoint x: 200, startPoint y: 124, endPoint x: 148, endPoint y: 124, distance: 51.6
click at [148, 122] on p "Please don't hesitate to reach out with any other questions as we quickly move …" at bounding box center [186, 119] width 270 height 6
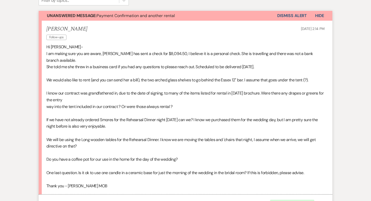
drag, startPoint x: 66, startPoint y: 143, endPoint x: 69, endPoint y: 130, distance: 13.8
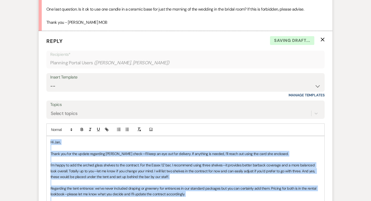
scroll to position [375, 0]
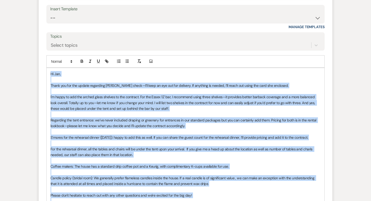
copy div "Hi Jan, Thank you for the update regarding Lisa Barton’s check—I’ll keep an eye…"
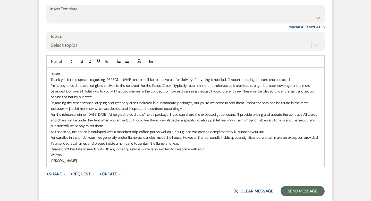
click at [262, 84] on p "I’m happy to add the arched glass shelves to the contract. For the Essex 12' ba…" at bounding box center [186, 91] width 270 height 17
drag, startPoint x: 276, startPoint y: 84, endPoint x: 250, endPoint y: 86, distance: 25.6
click at [250, 86] on p "I’m happy to add the arched glass shelves to the contract. For the Essex 12' ba…" at bounding box center [186, 91] width 270 height 17
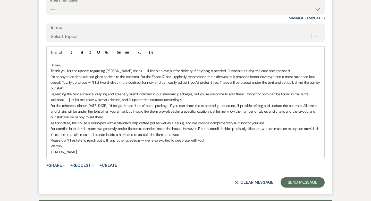
scroll to position [384, 0]
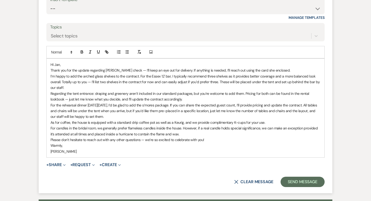
click at [63, 80] on p "I’m happy to add the arched glass shelves to the contract. For the Essex 12' ba…" at bounding box center [186, 81] width 270 height 17
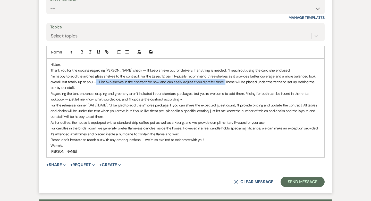
drag, startPoint x: 225, startPoint y: 81, endPoint x: 96, endPoint y: 81, distance: 128.7
click at [96, 81] on p "I’m happy to add the arched glass shelves to the contract. For the Essex 12' ba…" at bounding box center [186, 81] width 270 height 17
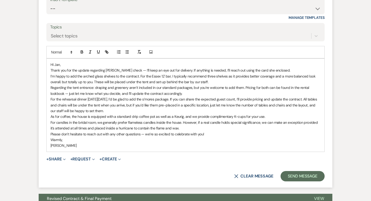
click at [221, 83] on p "I’m happy to add the arched glass shelves to the contract. For the Essex 12' ba…" at bounding box center [186, 79] width 270 height 12
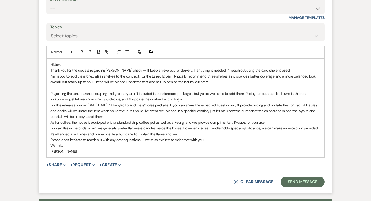
click at [283, 78] on p "I’m happy to add the arched glass shelves to the contract. For the Essex 12' ba…" at bounding box center [186, 79] width 270 height 12
drag, startPoint x: 281, startPoint y: 76, endPoint x: 236, endPoint y: 77, distance: 44.7
click at [236, 77] on p "I’m happy to add the arched glass shelves to the contract. For the Essex 12' ba…" at bounding box center [186, 79] width 270 height 12
click at [284, 78] on p "I’m happy to add the arched glass shelves to the contract. For the Essex 12' ba…" at bounding box center [186, 79] width 270 height 12
drag, startPoint x: 293, startPoint y: 76, endPoint x: 284, endPoint y: 76, distance: 8.8
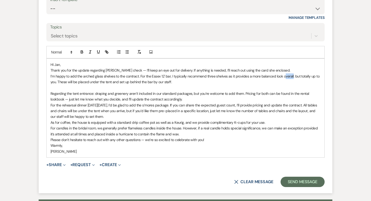
click at [284, 76] on p "I’m happy to add the arched glass shelves to the contract. For the Essex 12' ba…" at bounding box center [186, 79] width 270 height 12
click at [126, 81] on p "I’m happy to add the arched glass shelves to the contract. For the Essex 12' ba…" at bounding box center [186, 79] width 270 height 12
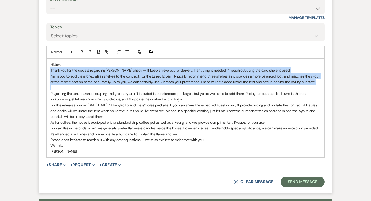
drag, startPoint x: 183, startPoint y: 85, endPoint x: 49, endPoint y: 72, distance: 134.8
click at [49, 72] on div "Hi Jan, Thank you for the update regarding Lisa Barton’s check — I’ll keep an e…" at bounding box center [186, 108] width 278 height 99
copy div "Thank you for the update regarding Lisa Barton’s check — I’ll keep an eye out f…"
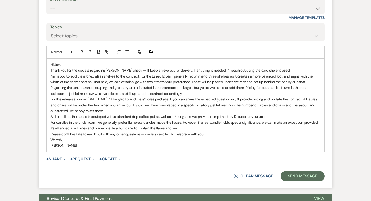
click at [83, 82] on p "I’m happy to add the arched glass shelves to the contract. For the Essex 12' ba…" at bounding box center [186, 79] width 270 height 12
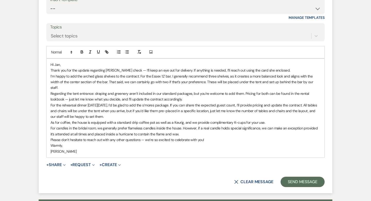
click at [312, 83] on p "I’m happy to add the arched glass shelves to the contract. For the Essex 12' ba…" at bounding box center [186, 81] width 270 height 17
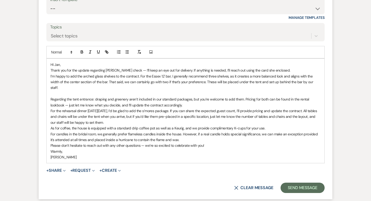
click at [192, 99] on p "Regarding the tent entrance: draping and greenery aren’t included in our standa…" at bounding box center [186, 102] width 270 height 12
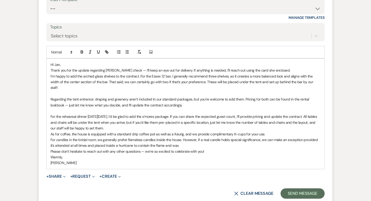
click at [134, 120] on p "For the rehearsal dinner on Thursday, 9/4/25, I’d be glad to add the s’mores pa…" at bounding box center [186, 122] width 270 height 17
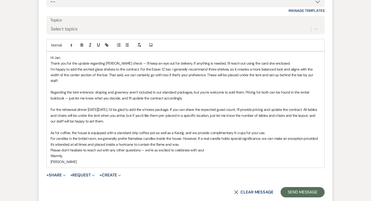
scroll to position [397, 0]
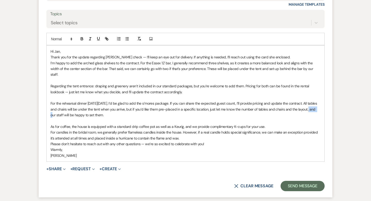
drag, startPoint x: 317, startPoint y: 103, endPoint x: 308, endPoint y: 103, distance: 9.3
click at [308, 103] on p "For the rehearsal dinner on Thursday, 9/4/25, I’d be glad to add the s’mores pa…" at bounding box center [186, 108] width 270 height 17
click at [301, 102] on p "For the rehearsal dinner on Thursday, 9/4/25, I’d be glad to add the s’mores pa…" at bounding box center [186, 108] width 270 height 17
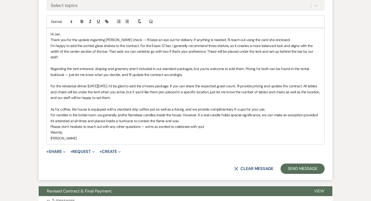
scroll to position [416, 0]
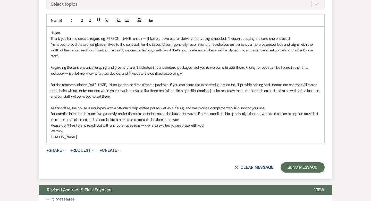
drag, startPoint x: 123, startPoint y: 91, endPoint x: 110, endPoint y: 90, distance: 13.4
click at [110, 90] on p "For the rehearsal dinner on Thursday, 9/4/25, I’d be glad to add the s’mores pa…" at bounding box center [186, 90] width 270 height 17
drag, startPoint x: 110, startPoint y: 91, endPoint x: 74, endPoint y: 91, distance: 36.1
click at [74, 91] on p "For the rehearsal dinner on Thursday, 9/4/25, I’d be glad to add the s’mores pa…" at bounding box center [186, 90] width 270 height 17
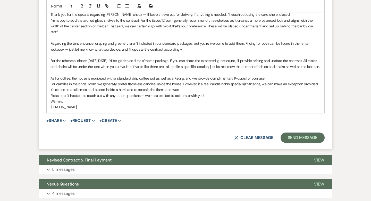
scroll to position [442, 0]
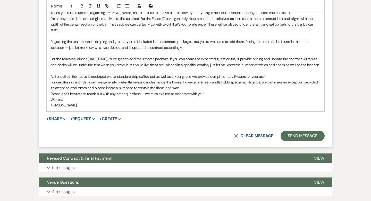
click at [271, 76] on p "As for coffee, the house is equipped with a standard drip coffee pot as well as…" at bounding box center [186, 77] width 270 height 6
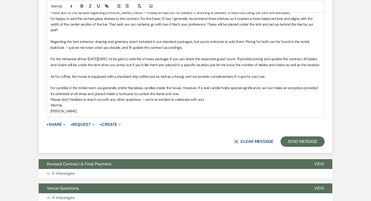
click at [185, 94] on p "For candles in the bridal room, we generally prefer flameless candles inside th…" at bounding box center [186, 91] width 270 height 12
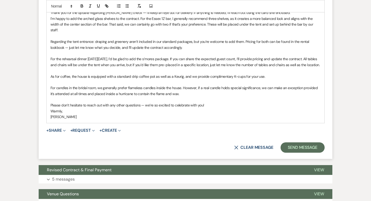
click at [212, 104] on p "Please don’t hesitate to reach out with any other questions — we’re so excited …" at bounding box center [186, 105] width 270 height 6
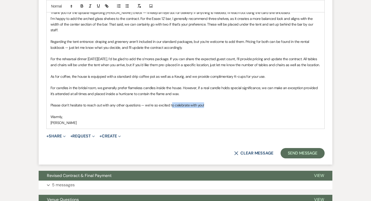
drag, startPoint x: 204, startPoint y: 104, endPoint x: 172, endPoint y: 104, distance: 31.7
click at [172, 104] on p "Please don’t hesitate to reach out with any other questions — we’re so excited …" at bounding box center [186, 105] width 270 height 6
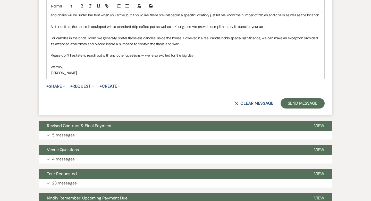
scroll to position [503, 0]
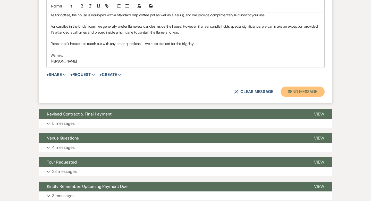
click at [294, 92] on button "Send Message" at bounding box center [303, 91] width 44 height 10
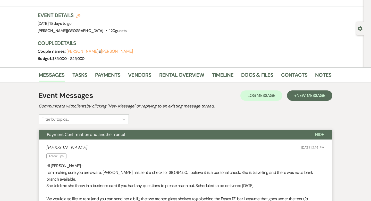
scroll to position [0, 0]
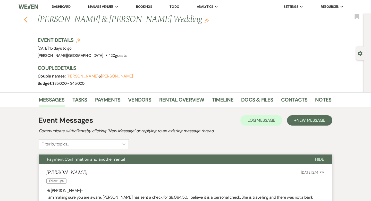
click at [25, 20] on use "button" at bounding box center [25, 20] width 3 height 6
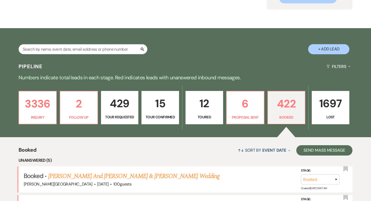
scroll to position [229, 0]
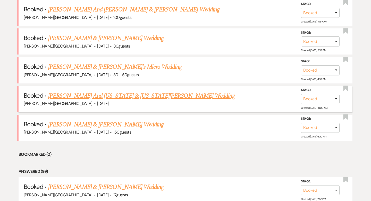
click at [121, 94] on link "[PERSON_NAME] And [US_STATE] & [US_STATE][PERSON_NAME] Wedding" at bounding box center [141, 95] width 187 height 9
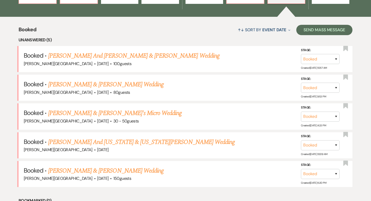
scroll to position [215, 0]
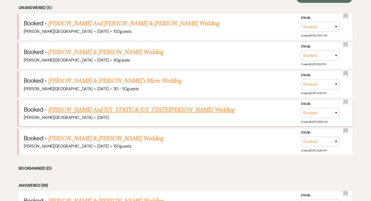
click at [109, 106] on link "[PERSON_NAME] And [US_STATE] & [US_STATE][PERSON_NAME] Wedding" at bounding box center [141, 109] width 187 height 9
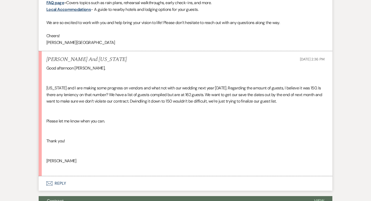
scroll to position [444, 0]
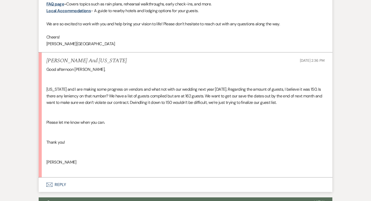
click at [60, 177] on button "Envelope Reply" at bounding box center [186, 184] width 294 height 14
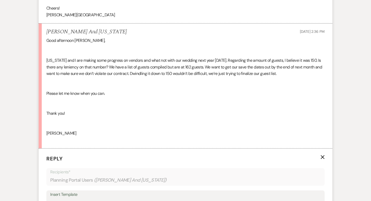
scroll to position [463, 0]
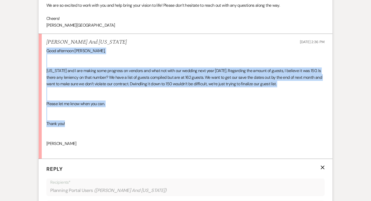
drag, startPoint x: 68, startPoint y: 112, endPoint x: 43, endPoint y: 38, distance: 78.6
click at [43, 38] on li "Kevin And Georgia Aug 18, 2025, 2:36 PM Good afternoon Travis, Georgia and I ar…" at bounding box center [186, 96] width 294 height 125
copy div "Good afternoon Travis, Georgia and I are making some progress on vendors and wh…"
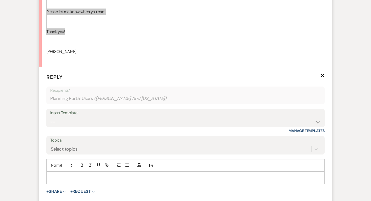
scroll to position [565, 0]
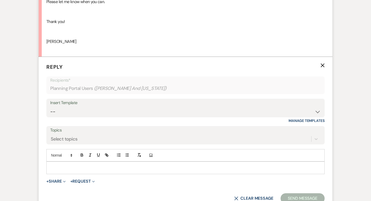
click at [61, 165] on p at bounding box center [186, 168] width 270 height 6
paste div
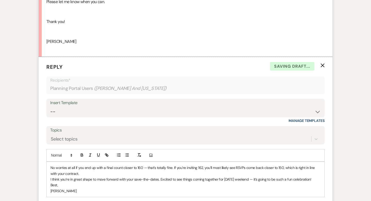
click at [50, 161] on div "No worries at all if you end up with a final count closer to 160 — that’s total…" at bounding box center [186, 178] width 278 height 35
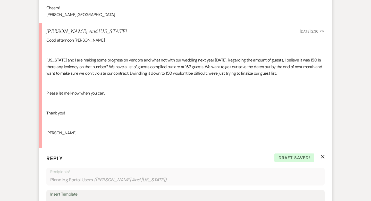
scroll to position [631, 0]
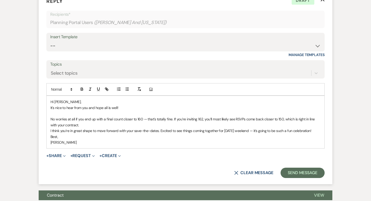
click at [83, 116] on p "No worries at all if you end up with a final count closer to 160 — that’s total…" at bounding box center [186, 122] width 270 height 12
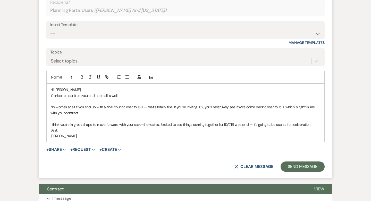
scroll to position [643, 0]
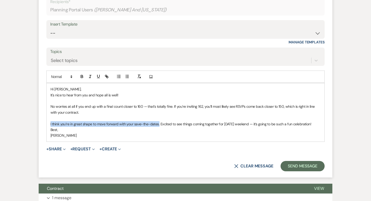
drag, startPoint x: 159, startPoint y: 111, endPoint x: 50, endPoint y: 113, distance: 108.9
click at [50, 113] on div "Hi Kevin, It's nice to hear from you and hope all is well! No worries at all if…" at bounding box center [186, 112] width 278 height 58
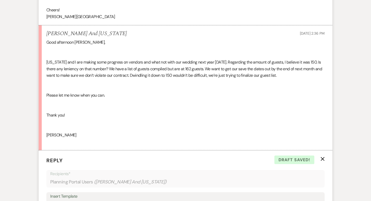
scroll to position [654, 0]
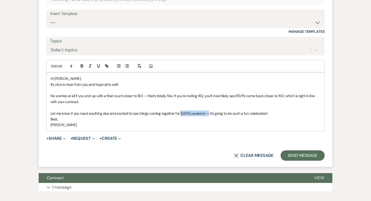
drag, startPoint x: 207, startPoint y: 100, endPoint x: 180, endPoint y: 98, distance: 26.9
click at [180, 110] on p "Let me know if you need anything else and excited to see things coming together…" at bounding box center [186, 113] width 270 height 6
drag, startPoint x: 261, startPoint y: 100, endPoint x: 210, endPoint y: 100, distance: 50.8
click at [210, 110] on p "Let me know if you need anything else and excited to see things coming together…" at bounding box center [186, 113] width 270 height 6
click at [50, 107] on div "Hi Kevin, It's nice to hear from you and hope all is well! No worries at all if…" at bounding box center [186, 101] width 278 height 58
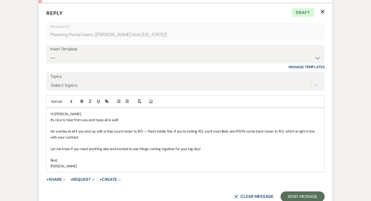
scroll to position [627, 0]
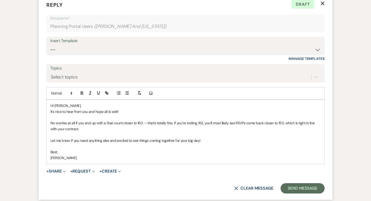
click at [185, 120] on p "No worries at all if you end up with a final count closer to 160 — that’s total…" at bounding box center [186, 126] width 270 height 12
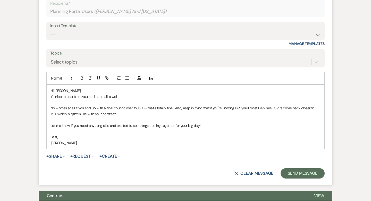
scroll to position [648, 0]
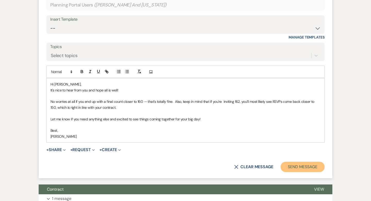
click at [306, 161] on button "Send Message" at bounding box center [303, 166] width 44 height 10
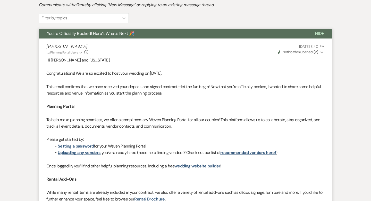
scroll to position [0, 0]
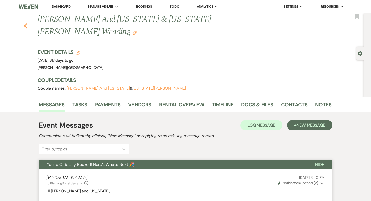
click at [26, 23] on use "button" at bounding box center [25, 26] width 3 height 6
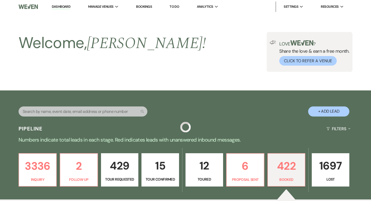
scroll to position [215, 0]
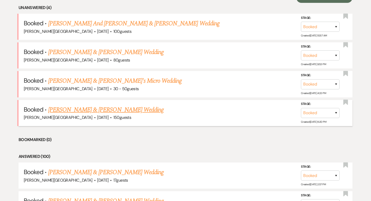
click at [110, 110] on link "[PERSON_NAME] & [PERSON_NAME] Wedding" at bounding box center [106, 109] width 116 height 9
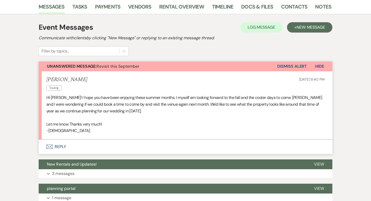
scroll to position [167, 0]
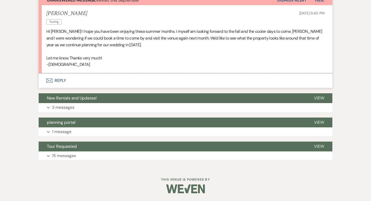
click at [64, 79] on button "Envelope Reply" at bounding box center [186, 80] width 294 height 14
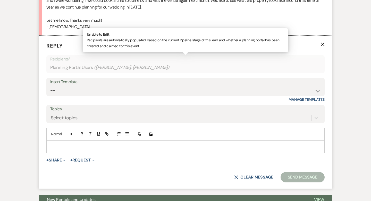
scroll to position [216, 0]
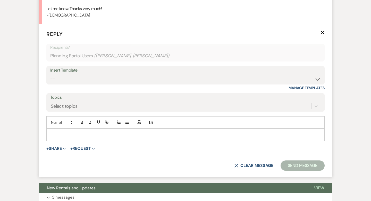
click at [64, 134] on p at bounding box center [186, 135] width 270 height 6
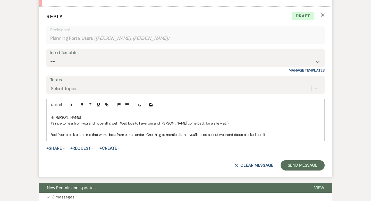
scroll to position [240, 0]
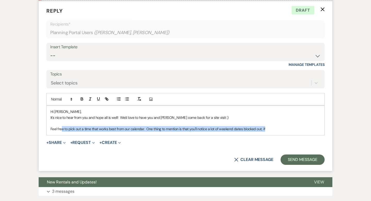
drag, startPoint x: 270, startPoint y: 129, endPoint x: 61, endPoint y: 126, distance: 208.7
click at [61, 126] on p "Feel free to pick out a time that works best from our calendar. One thing to me…" at bounding box center [186, 129] width 270 height 6
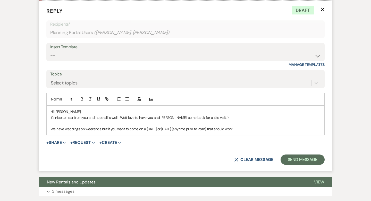
click at [85, 128] on p "We have weddings on weekends but if you want to come on a Saturday or Sunday (a…" at bounding box center [186, 129] width 270 height 6
click at [251, 128] on p "We have weddings on most weekends but if you want to come on a Saturday or Sund…" at bounding box center [186, 129] width 270 height 6
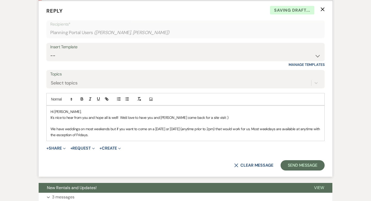
click at [318, 129] on p "We have weddings on most weekends but if you want to come on a Saturday or Sund…" at bounding box center [186, 132] width 270 height 12
click at [104, 137] on p "We have weddings on most weekends but if you want to come on a Saturday or Sund…" at bounding box center [186, 132] width 270 height 12
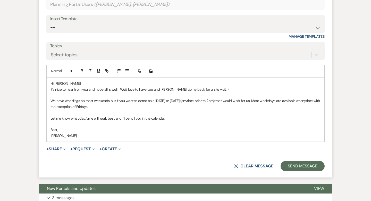
scroll to position [269, 0]
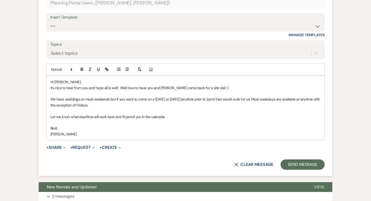
click at [300, 97] on p "We have weddings on most weekends but if you want to come on a Saturday or Sund…" at bounding box center [186, 102] width 270 height 12
click at [124, 104] on p "We have weddings on most weekends but if you want to come on a Saturday or Sund…" at bounding box center [186, 102] width 270 height 12
click at [107, 116] on p "Let me know what day/time will work best and I'll pencil you in the calendar." at bounding box center [186, 117] width 270 height 6
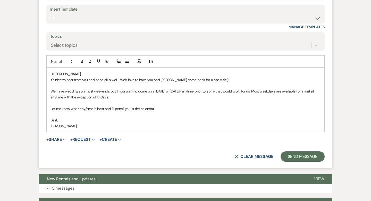
scroll to position [279, 0]
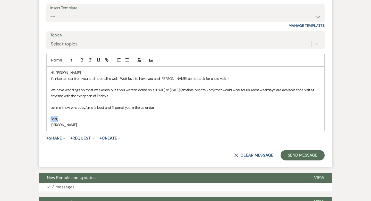
drag, startPoint x: 58, startPoint y: 118, endPoint x: 43, endPoint y: 118, distance: 14.7
click at [43, 118] on form "Reply X Draft saved! Recipients* Planning Portal Users ( Cristin Gordon, Michae…" at bounding box center [186, 64] width 294 height 205
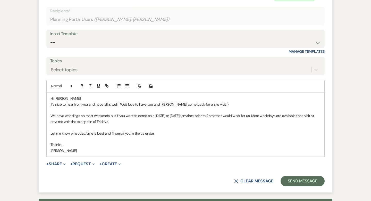
scroll to position [289, 0]
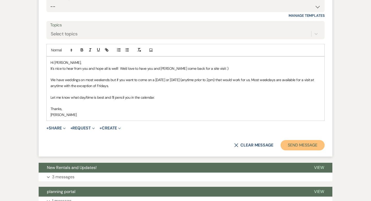
click at [299, 147] on button "Send Message" at bounding box center [303, 145] width 44 height 10
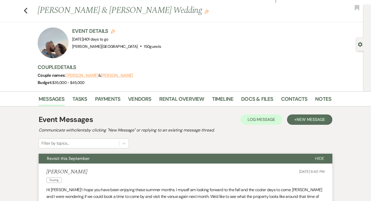
scroll to position [0, 0]
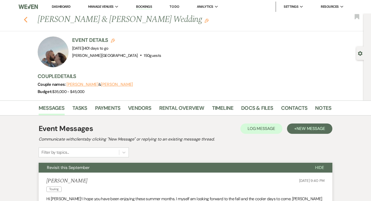
click at [26, 19] on icon "Previous" at bounding box center [26, 20] width 4 height 6
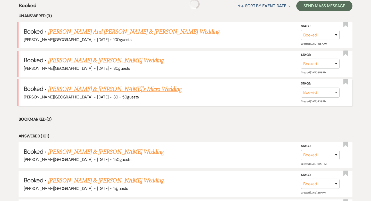
scroll to position [206, 0]
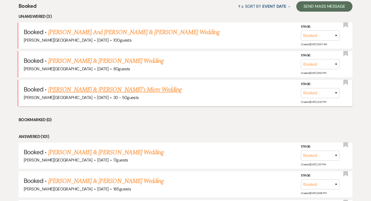
click at [110, 88] on link "[PERSON_NAME] & [PERSON_NAME]'s Micro Wedding" at bounding box center [115, 89] width 134 height 9
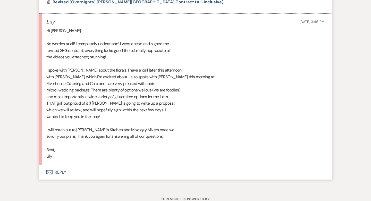
scroll to position [3603, 0]
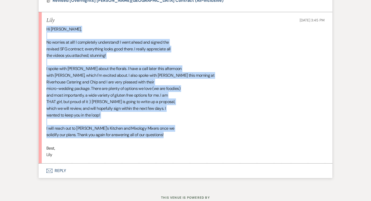
drag, startPoint x: 169, startPoint y: 126, endPoint x: 44, endPoint y: 23, distance: 162.2
click at [44, 23] on li "Lily Aug 20, 2025, 3:45 PM Hi Travis, No worries at all! I completely understan…" at bounding box center [186, 87] width 294 height 151
copy div "Hi Travis, No worries at all! I completely understand! I went ahead and signed …"
click at [60, 163] on button "Envelope Reply" at bounding box center [186, 170] width 294 height 14
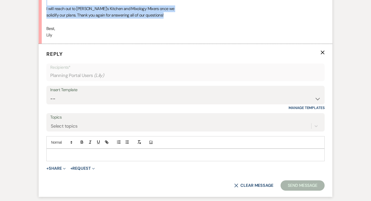
scroll to position [3735, 0]
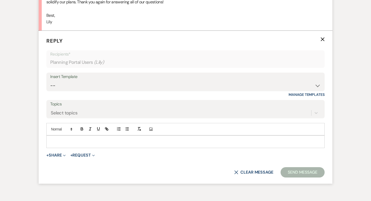
click at [56, 135] on div at bounding box center [186, 141] width 278 height 12
paste div
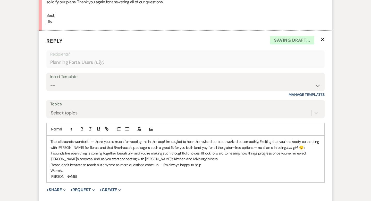
click at [50, 135] on div "That all sounds wonderful — thank you so much for keeping me in the loop! I’m s…" at bounding box center [186, 158] width 278 height 47
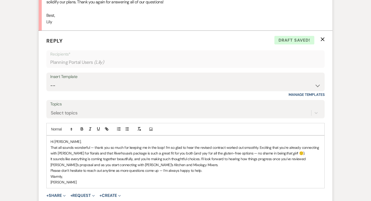
click at [260, 144] on p "That all sounds wonderful — thank you so much for keeping me in the loop! I’m s…" at bounding box center [186, 150] width 270 height 12
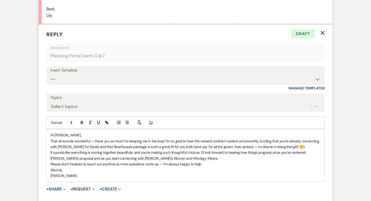
click at [291, 141] on p "That all sounds wonderful — thank you so much for keeping me in the loop! I’m s…" at bounding box center [186, 144] width 270 height 12
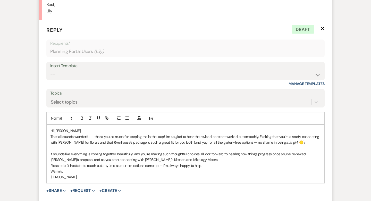
scroll to position [3747, 0]
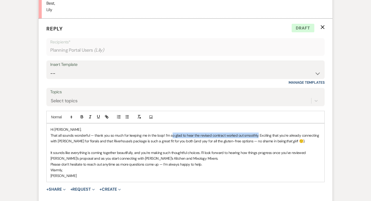
drag, startPoint x: 260, startPoint y: 128, endPoint x: 172, endPoint y: 129, distance: 87.5
click at [172, 132] on p "That all sounds wonderful — thank you so much for keeping me in the loop! I’m s…" at bounding box center [186, 138] width 270 height 12
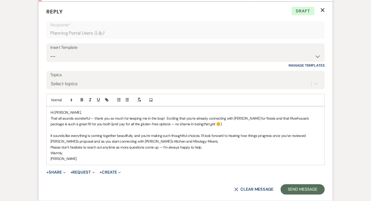
scroll to position [3771, 0]
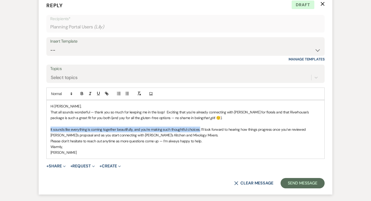
drag, startPoint x: 201, startPoint y: 123, endPoint x: 48, endPoint y: 120, distance: 153.3
click at [48, 120] on div "Hi Lily, That all sounds wonderful — thank you so much for keeping me in the lo…" at bounding box center [186, 129] width 278 height 58
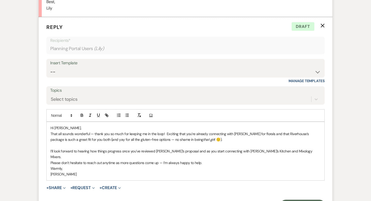
scroll to position [3772, 0]
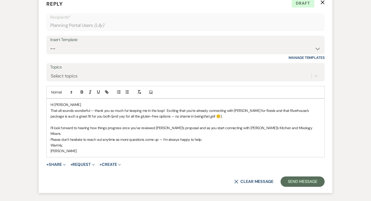
click at [289, 125] on p "I’ll look forward to hearing how things progress once you’ve reviewed Mary’s pr…" at bounding box center [186, 131] width 270 height 12
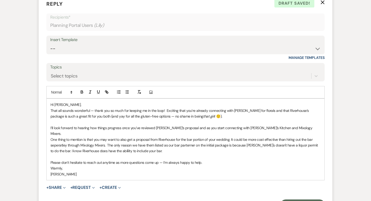
click at [51, 165] on p "Warmly," at bounding box center [186, 168] width 270 height 6
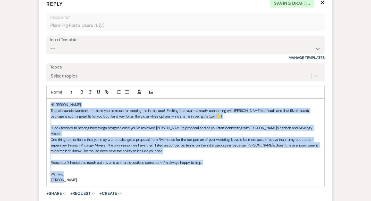
drag, startPoint x: 64, startPoint y: 168, endPoint x: 51, endPoint y: 99, distance: 69.6
click at [51, 99] on div "Hi Lily, That all sounds wonderful — thank you so much for keeping me in the lo…" at bounding box center [186, 142] width 278 height 87
copy div "Hi Lily, That all sounds wonderful — thank you so much for keeping me in the lo…"
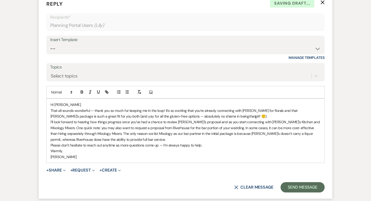
click at [230, 109] on p "That all sounds wonderful — thank you so much for keeping me in the loop! It’s …" at bounding box center [186, 114] width 270 height 12
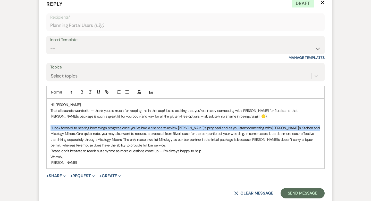
drag, startPoint x: 306, startPoint y: 120, endPoint x: 44, endPoint y: 120, distance: 261.8
click at [44, 120] on form "Reply X Draft Recipients* Planning Portal Users ( Lily ) Insert Template -- Wev…" at bounding box center [186, 99] width 294 height 211
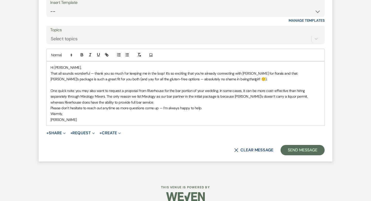
scroll to position [3810, 0]
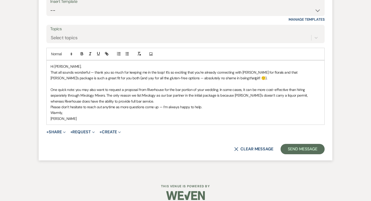
click at [130, 94] on p "One quick note: you may also want to request a proposal from Riverhouse for the…" at bounding box center [186, 95] width 270 height 17
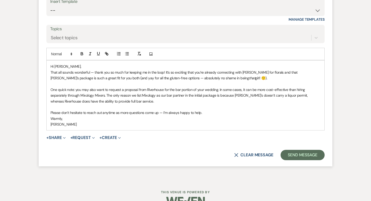
click at [210, 110] on p "Please don’t hesitate to reach out anytime as more questions come up — I’m alwa…" at bounding box center [186, 113] width 270 height 6
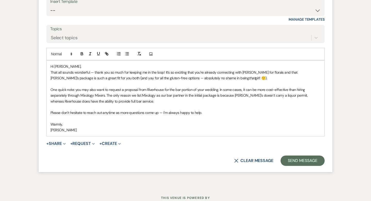
click at [52, 127] on p "[PERSON_NAME]" at bounding box center [186, 130] width 270 height 6
click at [295, 155] on button "Send Message" at bounding box center [303, 160] width 44 height 10
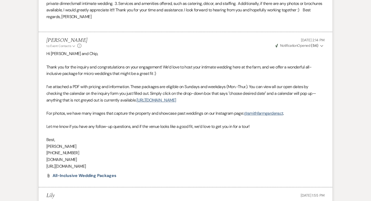
scroll to position [0, 0]
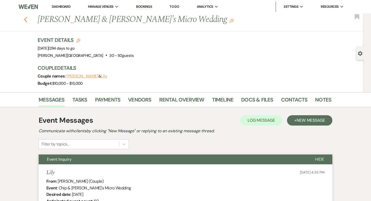
click at [25, 19] on use "button" at bounding box center [25, 20] width 3 height 6
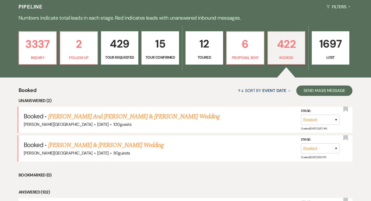
scroll to position [95, 0]
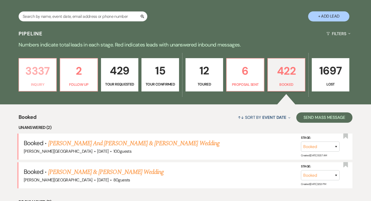
click at [33, 77] on p "3337" at bounding box center [37, 70] width 31 height 17
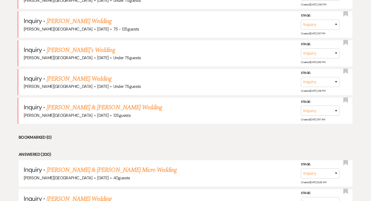
scroll to position [1207, 0]
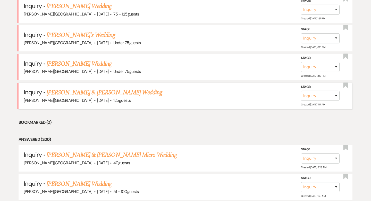
click at [98, 88] on link "[PERSON_NAME] & [PERSON_NAME] Wedding" at bounding box center [105, 92] width 116 height 9
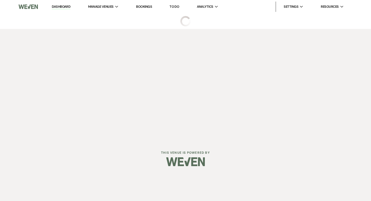
select select "5"
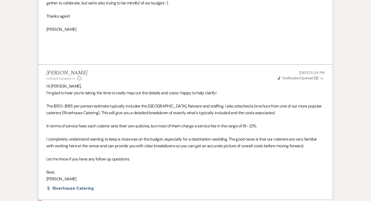
scroll to position [968, 0]
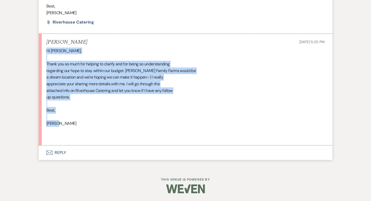
drag, startPoint x: 60, startPoint y: 126, endPoint x: 44, endPoint y: 52, distance: 75.9
click at [44, 52] on li "Carrie Herzog Aug 20, 2025, 5:20 PM Hi Travis, Thank you so much for helping to…" at bounding box center [186, 89] width 294 height 111
copy div "Hi Travis, Thank you so much for helping to clarify and for being so understand…"
click at [61, 153] on button "Envelope Reply" at bounding box center [186, 152] width 294 height 14
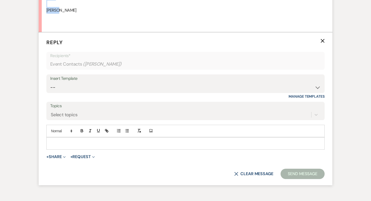
scroll to position [1089, 0]
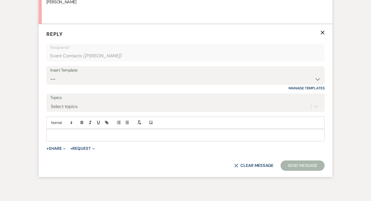
click at [63, 135] on p at bounding box center [186, 135] width 270 height 6
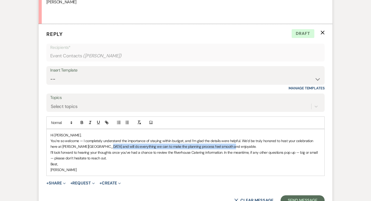
drag, startPoint x: 219, startPoint y: 145, endPoint x: 97, endPoint y: 146, distance: 121.8
click at [97, 146] on p "You’re so welcome — I completely understand the importance of staying within bu…" at bounding box center [186, 144] width 270 height 12
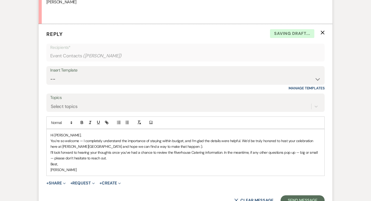
click at [167, 147] on p "You’re so welcome — I completely understand the importance of staying within bu…" at bounding box center [186, 144] width 270 height 12
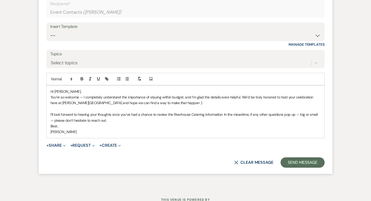
scroll to position [1139, 0]
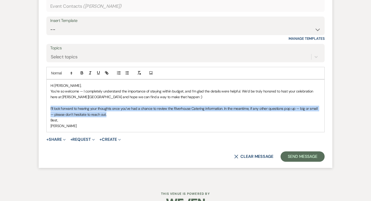
drag, startPoint x: 110, startPoint y: 115, endPoint x: 48, endPoint y: 110, distance: 62.6
click at [48, 110] on div "Hi Carrie, You’re so welcome — I completely understand the importance of stayin…" at bounding box center [186, 105] width 278 height 52
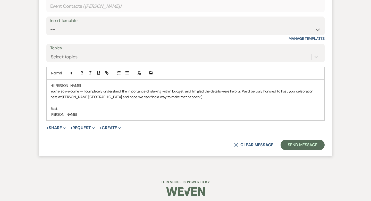
click at [51, 116] on p "[PERSON_NAME]" at bounding box center [186, 114] width 270 height 6
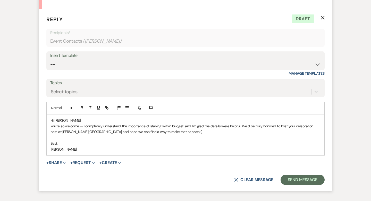
scroll to position [1110, 0]
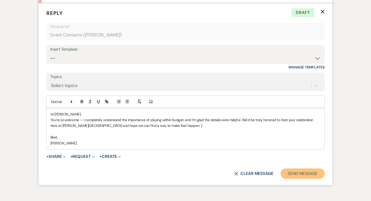
click at [292, 170] on button "Send Message" at bounding box center [303, 173] width 44 height 10
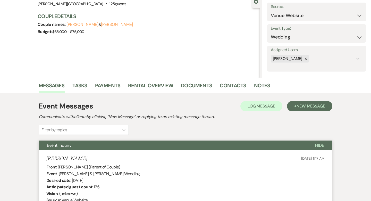
scroll to position [0, 0]
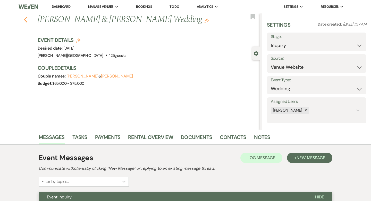
click at [24, 18] on icon "Previous" at bounding box center [26, 20] width 4 height 6
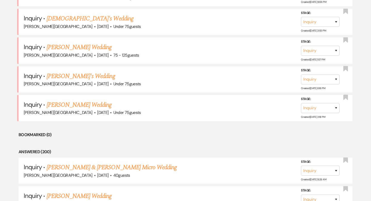
scroll to position [1166, 0]
click at [90, 101] on link "[PERSON_NAME] Wedding" at bounding box center [79, 105] width 65 height 9
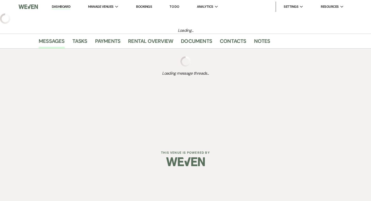
select select "3"
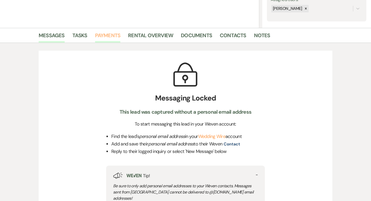
scroll to position [330, 0]
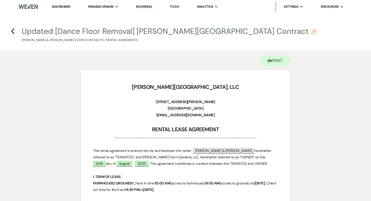
click at [60, 6] on link "Dashboard" at bounding box center [61, 6] width 19 height 4
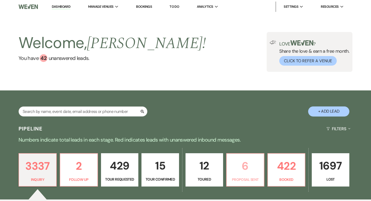
click at [244, 165] on p "6" at bounding box center [245, 165] width 31 height 17
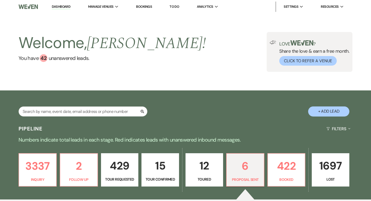
select select "6"
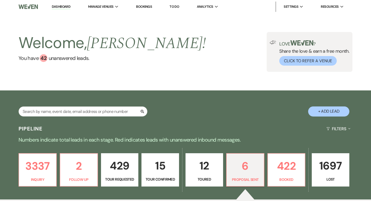
select select "6"
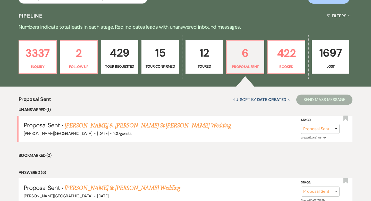
scroll to position [68, 0]
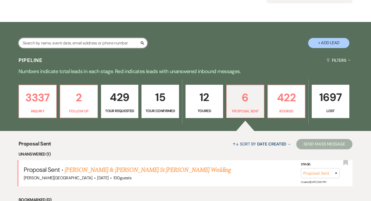
click at [74, 43] on input "text" at bounding box center [83, 43] width 129 height 10
type input "lily"
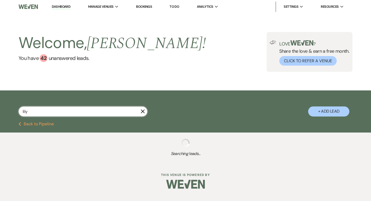
select select "8"
select select "2"
select select "8"
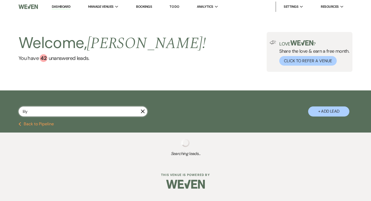
select select "8"
select select "2"
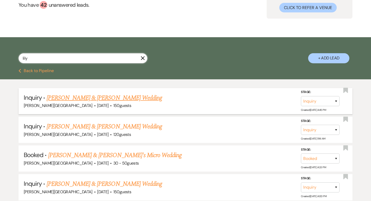
scroll to position [54, 0]
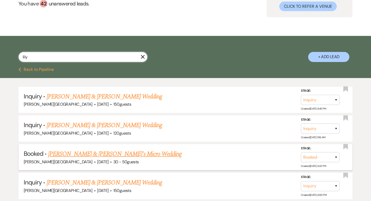
type input "lily"
click at [104, 152] on link "[PERSON_NAME] & [PERSON_NAME]'s Micro Wedding" at bounding box center [115, 153] width 134 height 9
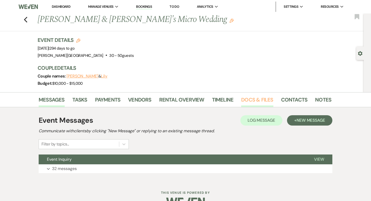
click at [250, 102] on link "Docs & Files" at bounding box center [257, 100] width 32 height 11
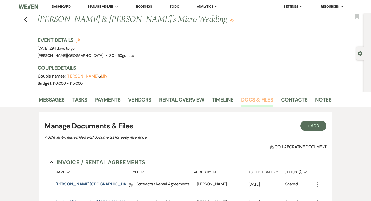
scroll to position [55, 0]
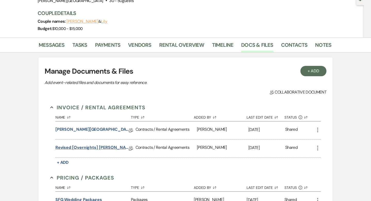
click at [101, 147] on link "Revised [Overnights] [PERSON_NAME][GEOGRAPHIC_DATA] Contract (All-Inclusive)" at bounding box center [92, 148] width 74 height 8
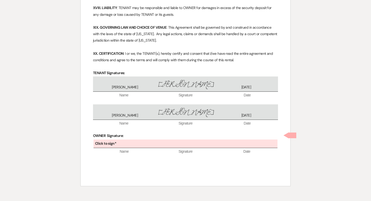
scroll to position [1127, 0]
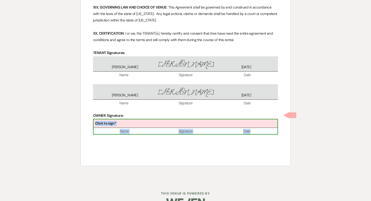
click at [158, 119] on div "Click to sign*" at bounding box center [186, 123] width 184 height 9
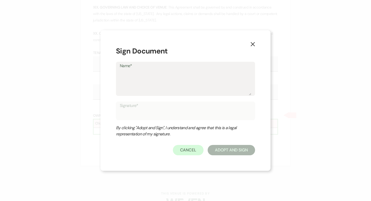
type textarea "T"
type input "T"
type textarea "Tr"
type input "Tr"
type textarea "Tra"
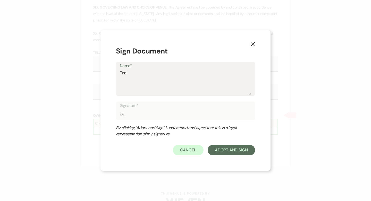
type input "Tra"
type textarea "Trav"
type input "Trav"
type textarea "Travi"
type input "Travi"
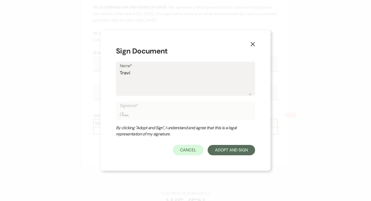
type textarea "[PERSON_NAME]"
type input "[PERSON_NAME]"
type textarea "[PERSON_NAME]"
type input "[PERSON_NAME]"
type textarea "[PERSON_NAME]"
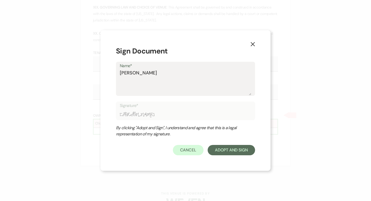
type input "[PERSON_NAME]"
type textarea "[PERSON_NAME]"
type input "[PERSON_NAME]"
type textarea "[PERSON_NAME]"
type input "[PERSON_NAME]"
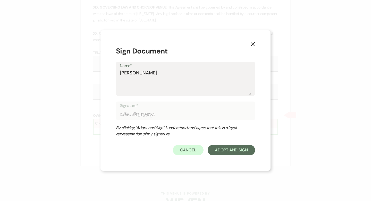
type textarea "[PERSON_NAME]"
type input "[PERSON_NAME]"
type textarea "[PERSON_NAME]"
type input "[PERSON_NAME]"
type textarea "[PERSON_NAME]"
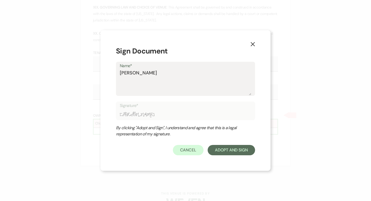
type input "[PERSON_NAME]"
type textarea "[PERSON_NAME]"
type input "[PERSON_NAME]"
type textarea "[PERSON_NAME]"
click at [242, 153] on button "Adopt And Sign" at bounding box center [231, 150] width 47 height 10
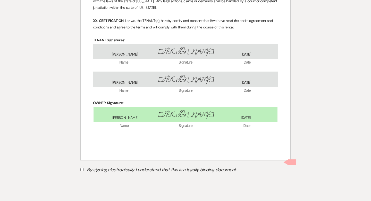
scroll to position [1149, 0]
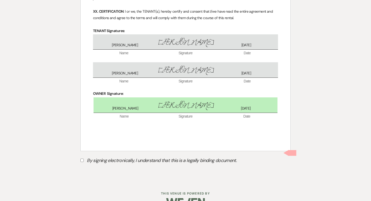
click at [85, 156] on label "By signing electronically, I understand that this is a legally binding document." at bounding box center [185, 161] width 211 height 10
click at [84, 158] on input "By signing electronically, I understand that this is a legally binding document." at bounding box center [81, 159] width 3 height 3
checkbox input "true"
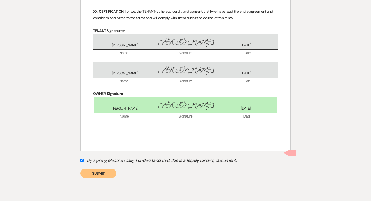
click at [90, 168] on button "Submit" at bounding box center [98, 172] width 36 height 9
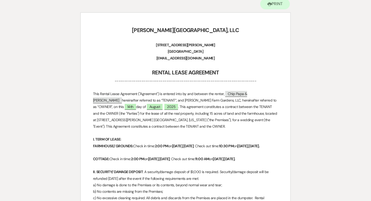
scroll to position [0, 0]
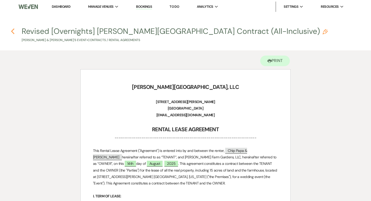
click at [13, 31] on icon "Previous" at bounding box center [13, 31] width 4 height 6
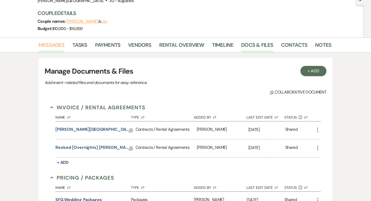
click at [54, 46] on link "Messages" at bounding box center [52, 46] width 26 height 11
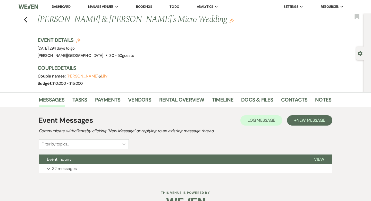
click at [63, 7] on link "Dashboard" at bounding box center [61, 6] width 19 height 4
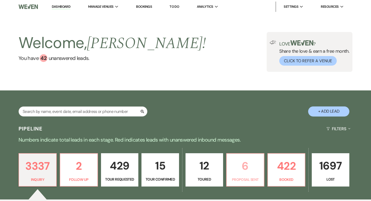
click at [245, 168] on p "6" at bounding box center [245, 165] width 31 height 17
select select "6"
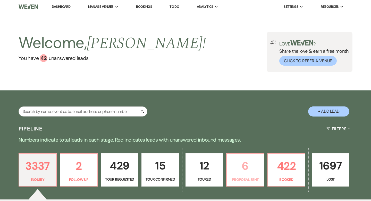
select select "6"
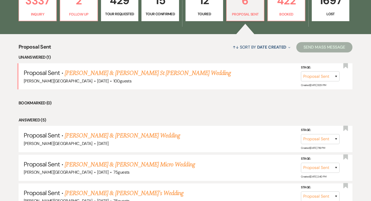
scroll to position [193, 0]
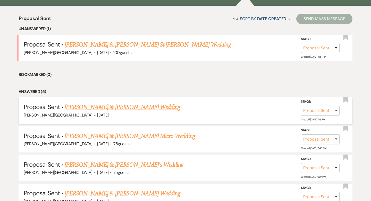
click at [137, 106] on link "[PERSON_NAME] & [PERSON_NAME] Wedding" at bounding box center [123, 106] width 116 height 9
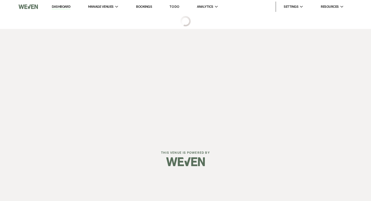
select select "6"
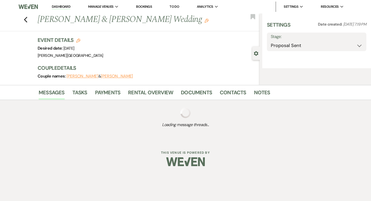
select select "17"
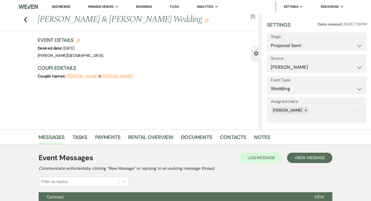
scroll to position [51, 0]
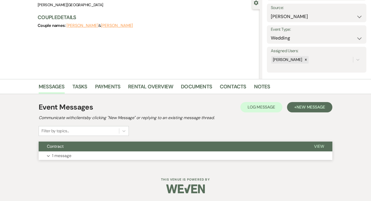
click at [165, 149] on button "Contract" at bounding box center [173, 146] width 268 height 10
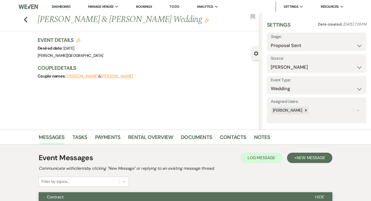
scroll to position [39, 0]
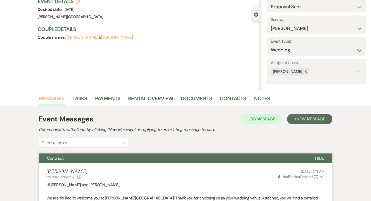
click at [57, 98] on link "Messages" at bounding box center [52, 99] width 26 height 11
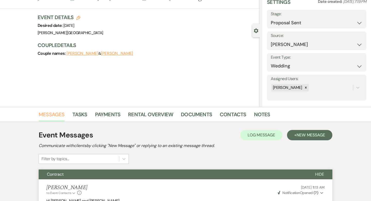
scroll to position [0, 0]
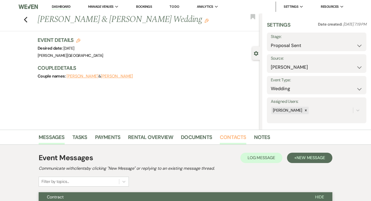
click at [237, 137] on link "Contacts" at bounding box center [233, 138] width 27 height 11
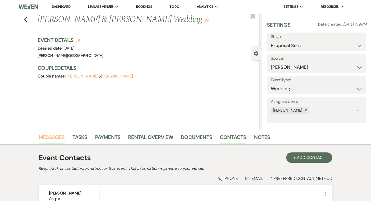
click at [61, 136] on link "Messages" at bounding box center [52, 138] width 26 height 11
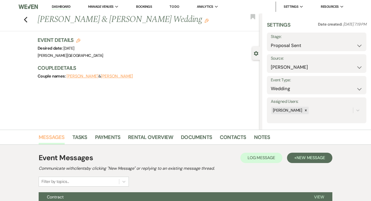
scroll to position [51, 0]
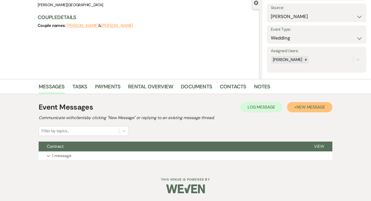
click at [297, 107] on span "New Message" at bounding box center [311, 106] width 29 height 5
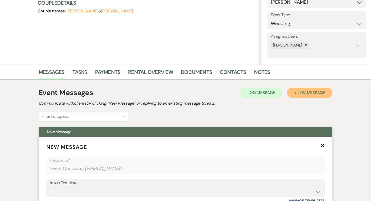
scroll to position [90, 0]
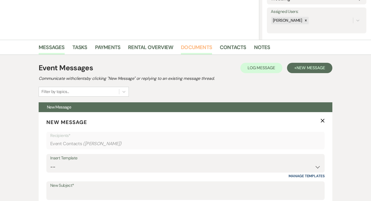
click at [203, 51] on link "Documents" at bounding box center [196, 48] width 31 height 11
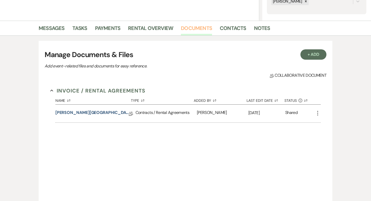
scroll to position [126, 0]
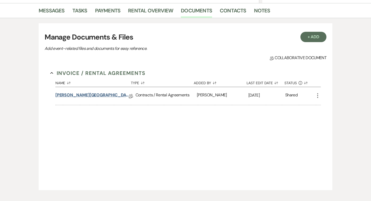
click at [114, 98] on link "[PERSON_NAME][GEOGRAPHIC_DATA] Contract (All-Inclusive)" at bounding box center [92, 96] width 74 height 8
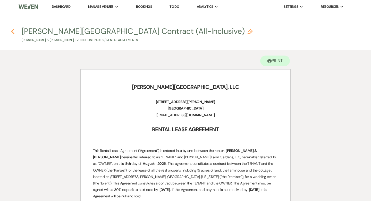
click at [11, 29] on icon "Previous" at bounding box center [13, 31] width 4 height 6
select select "6"
select select "17"
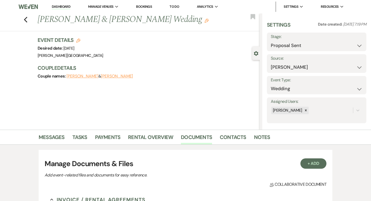
scroll to position [126, 0]
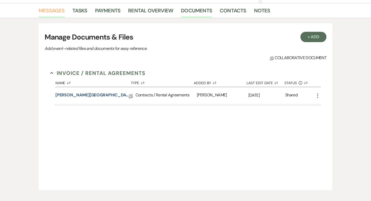
click at [60, 11] on link "Messages" at bounding box center [52, 11] width 26 height 11
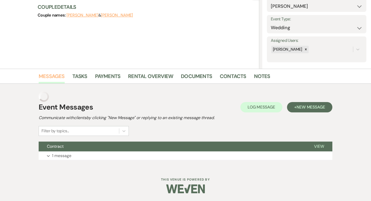
scroll to position [51, 0]
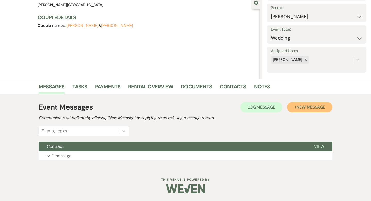
click at [305, 108] on span "New Message" at bounding box center [311, 106] width 29 height 5
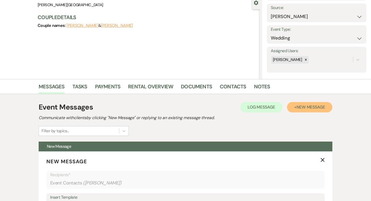
scroll to position [154, 0]
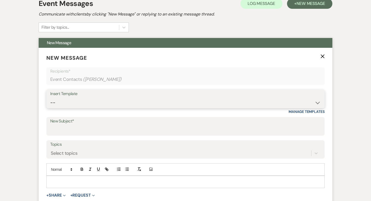
click at [94, 100] on select "-- Weven Planning Portal Introduction (Booked Events) Wedding Packages Booking …" at bounding box center [185, 103] width 271 height 10
select select "5141"
type input "You’re Officially Booked! Here’s What’s Next 🎉"
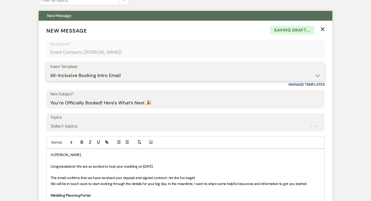
scroll to position [222, 0]
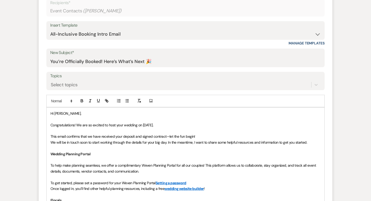
click at [89, 114] on p "Hi [PERSON_NAME]," at bounding box center [186, 113] width 270 height 6
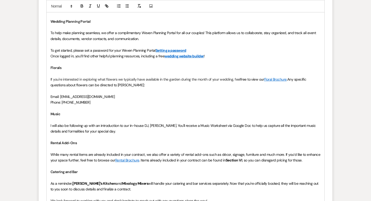
scroll to position [358, 0]
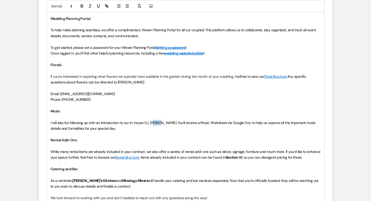
drag, startPoint x: 158, startPoint y: 122, endPoint x: 152, endPoint y: 122, distance: 6.7
click at [152, 122] on span "I will also be following up with an introduction to our in-house DJ, [PERSON_NA…" at bounding box center [184, 125] width 266 height 10
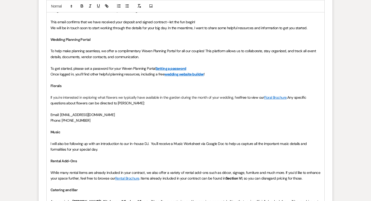
scroll to position [333, 0]
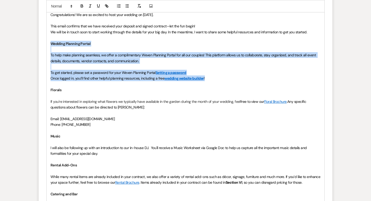
drag, startPoint x: 210, startPoint y: 77, endPoint x: 39, endPoint y: 43, distance: 174.6
click at [39, 43] on form "New Message X Draft Recipients* Event Contacts ( [PERSON_NAME] ) Insert Templat…" at bounding box center [186, 75] width 294 height 413
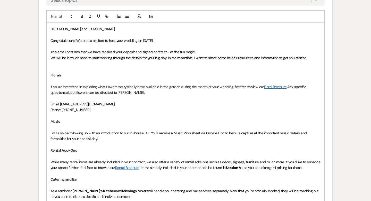
scroll to position [302, 0]
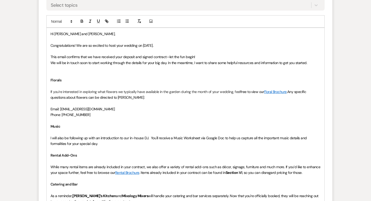
click at [59, 76] on p at bounding box center [186, 74] width 270 height 6
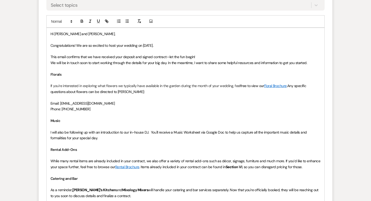
click at [150, 93] on p "If you're interested in exploring what flowers we typically have available in t…" at bounding box center [186, 89] width 270 height 12
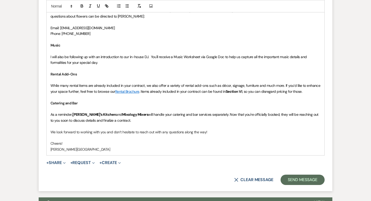
scroll to position [383, 0]
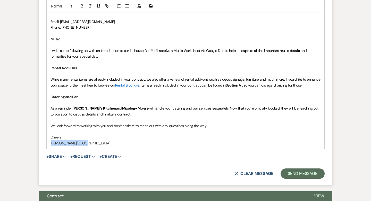
drag, startPoint x: 84, startPoint y: 142, endPoint x: 49, endPoint y: 142, distance: 34.8
click at [49, 142] on div "Hi [PERSON_NAME] and [PERSON_NAME], Congratulations! We are so excited to host …" at bounding box center [186, 47] width 278 height 203
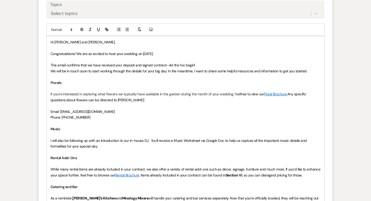
scroll to position [294, 0]
drag, startPoint x: 201, startPoint y: 64, endPoint x: 172, endPoint y: 63, distance: 29.4
click at [172, 63] on p "This email confirms that we have received your deposit and signed contract—let …" at bounding box center [186, 65] width 270 height 6
click at [87, 69] on span "We will be in touch soon to start working through the details for your big day.…" at bounding box center [179, 70] width 257 height 5
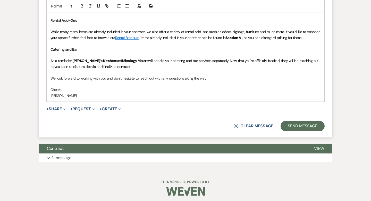
scroll to position [433, 0]
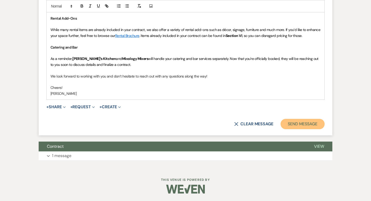
click at [295, 124] on button "Send Message" at bounding box center [303, 124] width 44 height 10
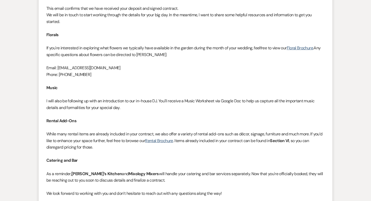
scroll to position [0, 0]
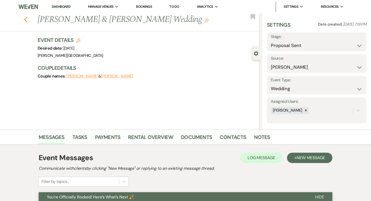
click at [26, 21] on icon "Previous" at bounding box center [26, 20] width 4 height 6
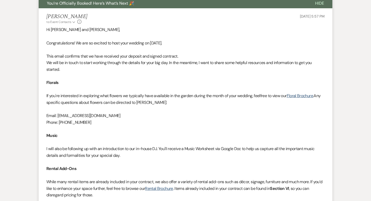
select select "6"
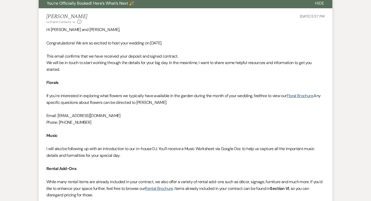
select select "6"
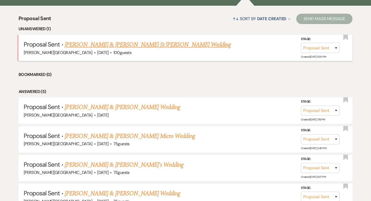
click at [135, 47] on link "[PERSON_NAME] & [PERSON_NAME] St [PERSON_NAME] Wedding" at bounding box center [148, 44] width 166 height 9
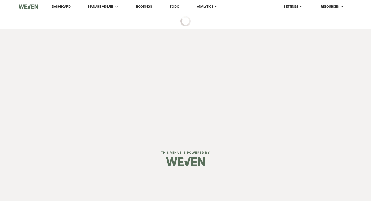
select select "6"
select select "5"
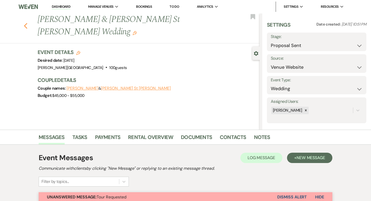
click at [25, 23] on icon "Previous" at bounding box center [26, 26] width 4 height 6
select select "6"
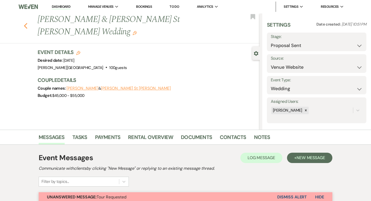
select select "6"
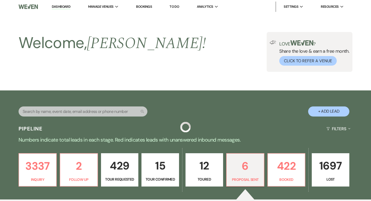
scroll to position [193, 0]
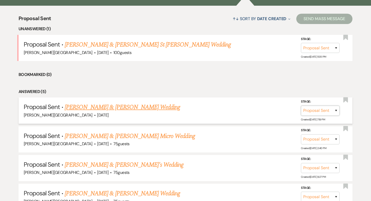
click at [336, 111] on select "Inquiry Follow Up Tour Requested Tour Confirmed Toured Proposal Sent Booked Lost" at bounding box center [320, 111] width 39 height 10
select select "7"
click at [325, 109] on button "Save" at bounding box center [330, 110] width 26 height 10
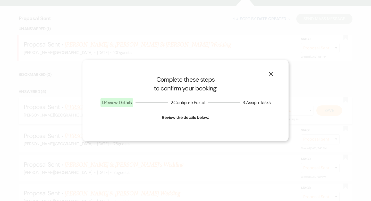
select select "1"
select select "84"
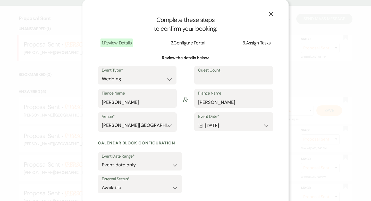
scroll to position [59, 0]
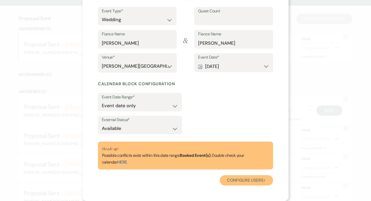
click at [248, 181] on button "Configure users Next" at bounding box center [246, 180] width 53 height 10
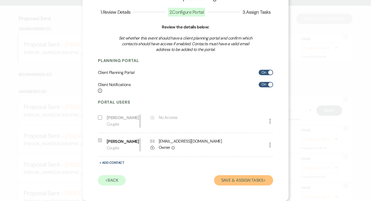
click at [248, 181] on button "Save & Assign Tasks Next" at bounding box center [243, 180] width 59 height 10
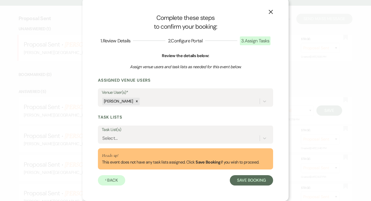
scroll to position [2, 0]
click at [248, 181] on button "Save Booking" at bounding box center [251, 180] width 43 height 10
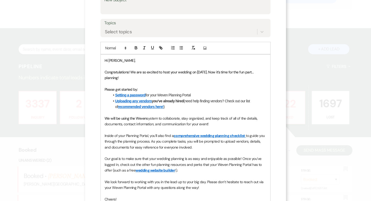
scroll to position [160, 0]
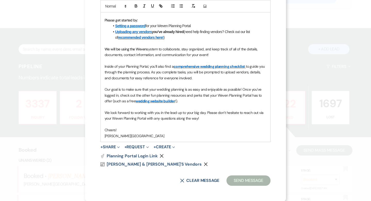
click at [202, 184] on div "X Clear message Send Message" at bounding box center [186, 180] width 170 height 10
click at [204, 180] on button "X Clear message" at bounding box center [199, 180] width 39 height 4
select select "0"
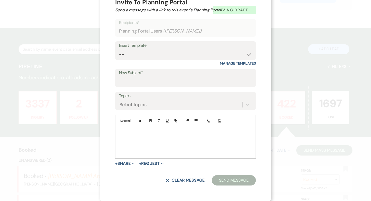
scroll to position [0, 0]
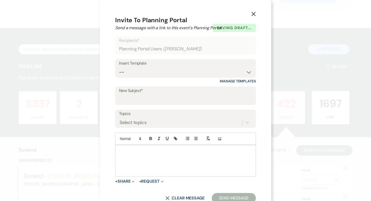
click at [252, 15] on use "button" at bounding box center [254, 14] width 4 height 4
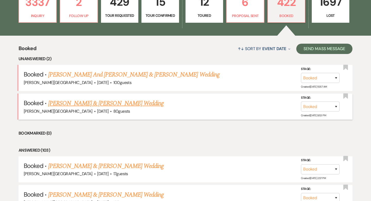
scroll to position [169, 0]
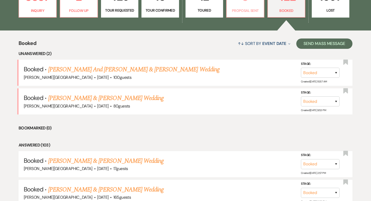
click at [241, 12] on p "Proposal Sent" at bounding box center [245, 11] width 31 height 6
select select "6"
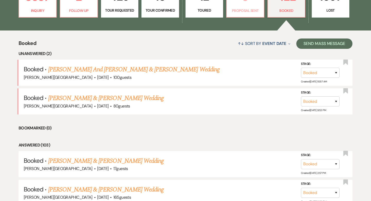
select select "6"
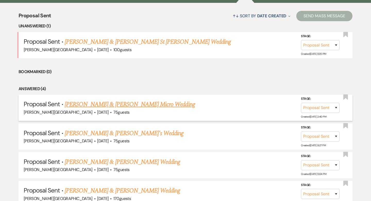
scroll to position [204, 0]
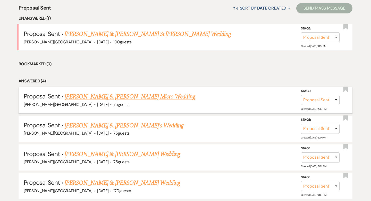
click at [157, 95] on link "[PERSON_NAME] & [PERSON_NAME] Micro Wedding" at bounding box center [130, 96] width 131 height 9
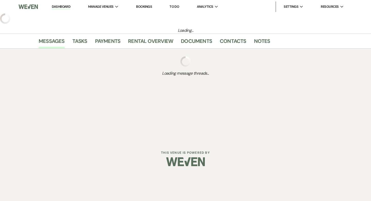
select select "6"
select select "5"
select select "16"
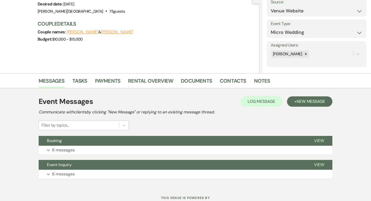
scroll to position [75, 0]
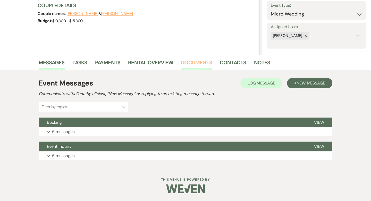
click at [199, 67] on link "Documents" at bounding box center [196, 63] width 31 height 11
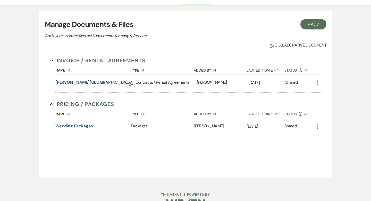
scroll to position [139, 0]
click at [119, 80] on link "[PERSON_NAME][GEOGRAPHIC_DATA] Contract (All-Inclusive)" at bounding box center [92, 83] width 74 height 8
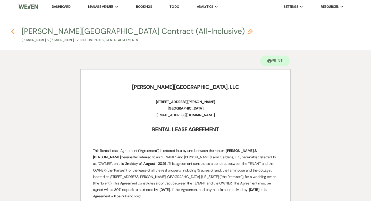
click at [12, 30] on use "button" at bounding box center [12, 31] width 3 height 6
select select "6"
select select "5"
select select "16"
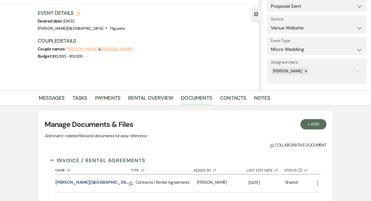
scroll to position [6, 0]
